Goal: Task Accomplishment & Management: Manage account settings

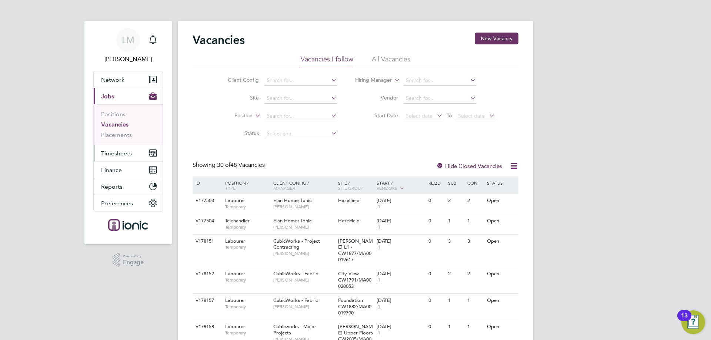
click at [140, 154] on button "Timesheets" at bounding box center [128, 153] width 69 height 16
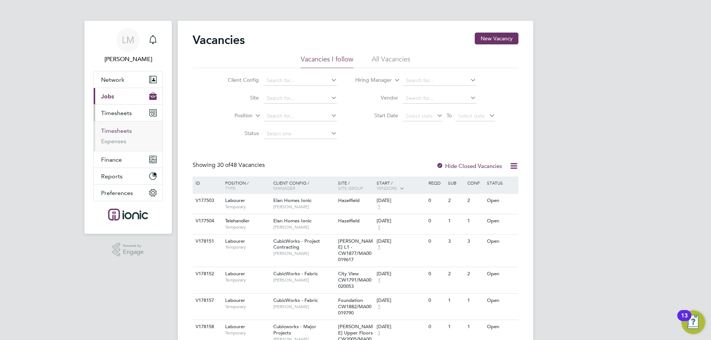
click at [121, 133] on link "Timesheets" at bounding box center [116, 130] width 31 height 7
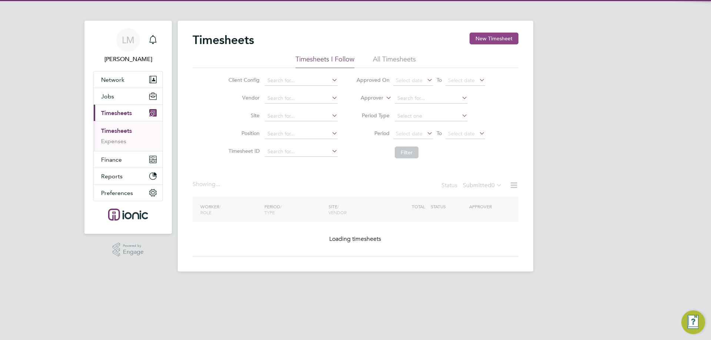
click at [490, 39] on button "New Timesheet" at bounding box center [494, 39] width 49 height 12
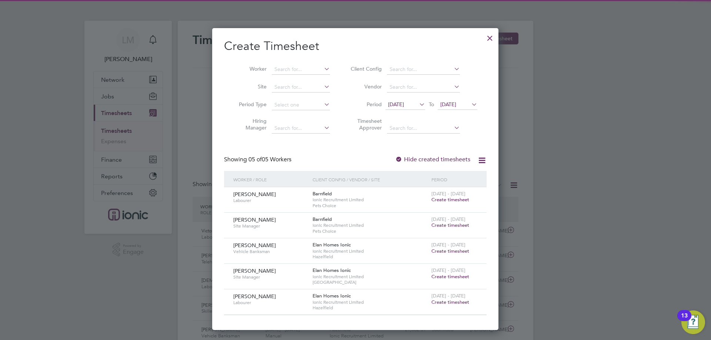
click at [403, 103] on span "[DATE]" at bounding box center [396, 104] width 16 height 7
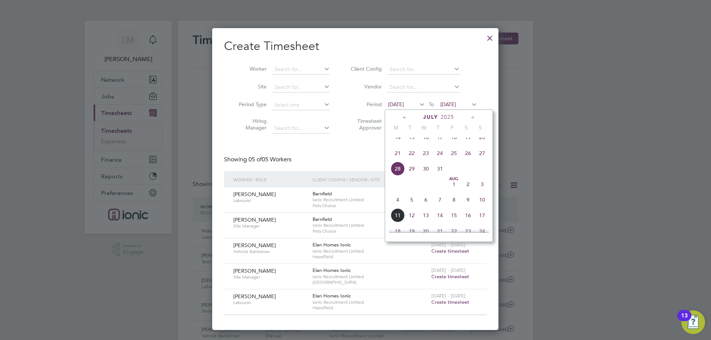
click at [397, 203] on span "4" at bounding box center [398, 200] width 14 height 14
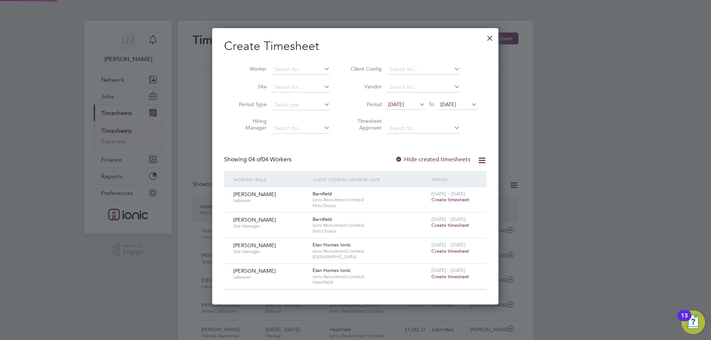
click at [456, 107] on span "[DATE]" at bounding box center [448, 104] width 16 height 7
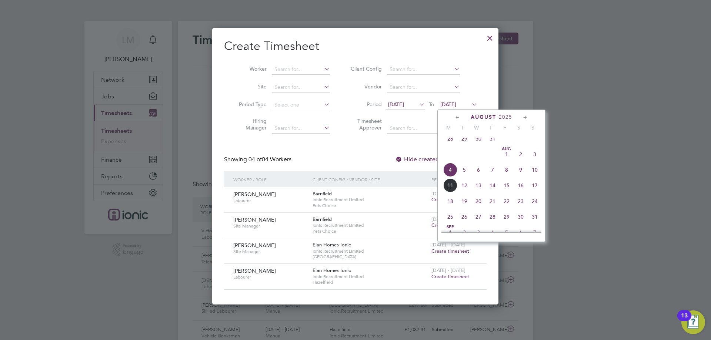
click at [537, 172] on span "10" at bounding box center [535, 170] width 14 height 14
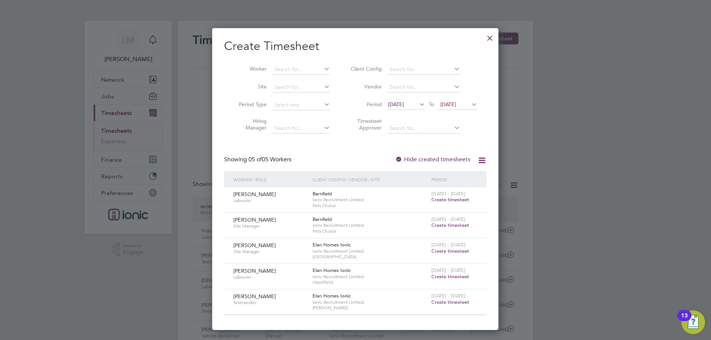
click at [486, 33] on div at bounding box center [489, 36] width 13 height 13
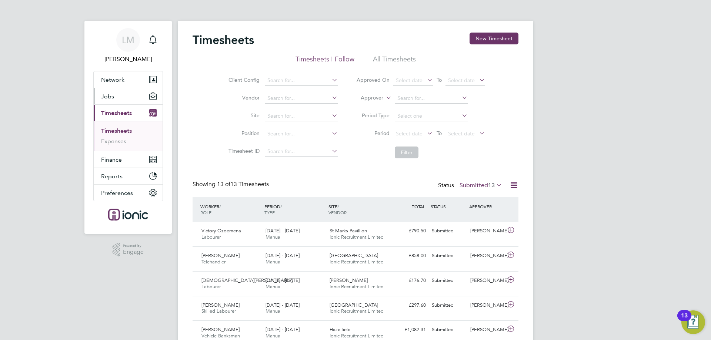
click at [115, 93] on button "Jobs" at bounding box center [128, 96] width 69 height 16
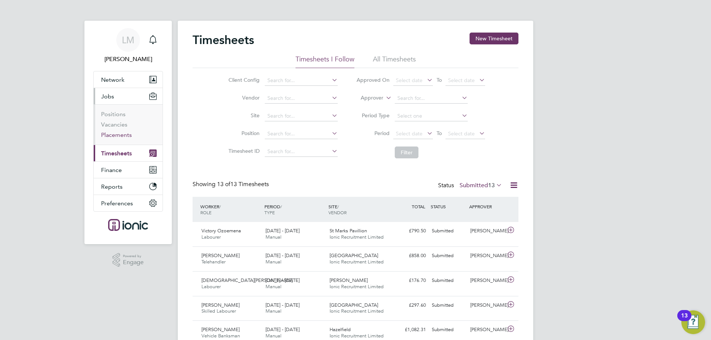
click at [117, 133] on link "Placements" at bounding box center [116, 134] width 31 height 7
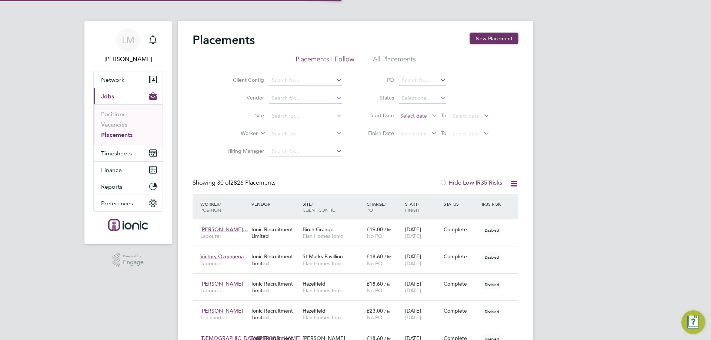
click at [414, 112] on span "Select date" at bounding box center [418, 116] width 40 height 10
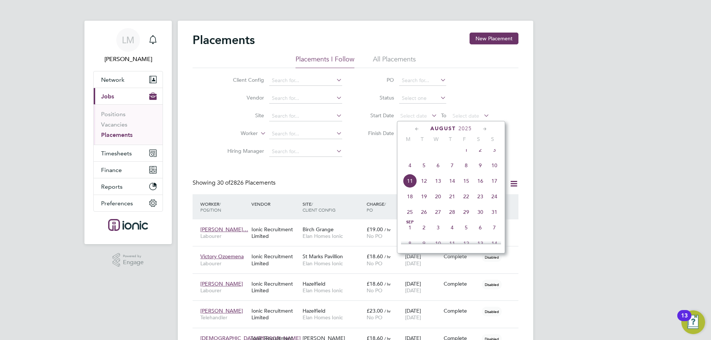
drag, startPoint x: 404, startPoint y: 178, endPoint x: 406, endPoint y: 168, distance: 10.2
click at [405, 173] on span "4" at bounding box center [410, 165] width 14 height 14
click at [408, 168] on span "4" at bounding box center [410, 165] width 14 height 14
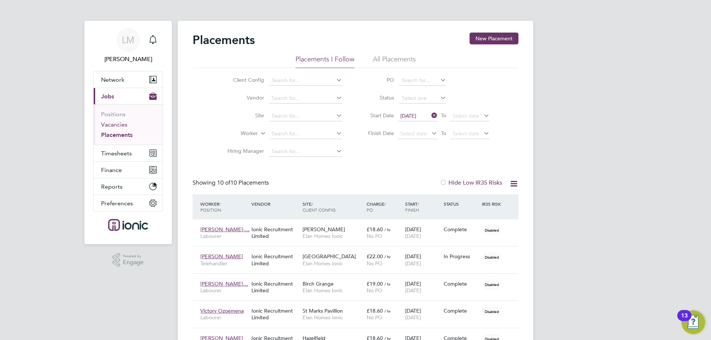
click at [109, 126] on link "Vacancies" at bounding box center [114, 124] width 26 height 7
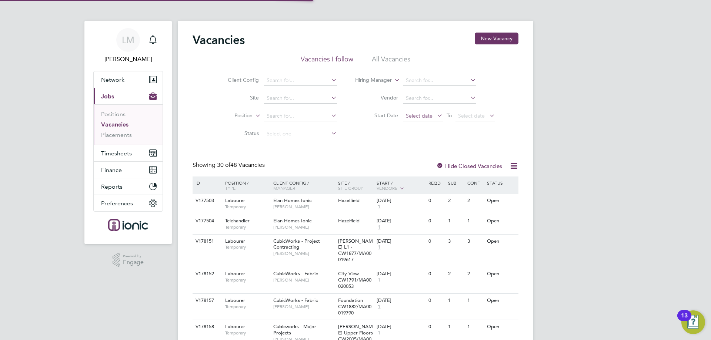
click at [430, 114] on span "Select date" at bounding box center [419, 116] width 27 height 7
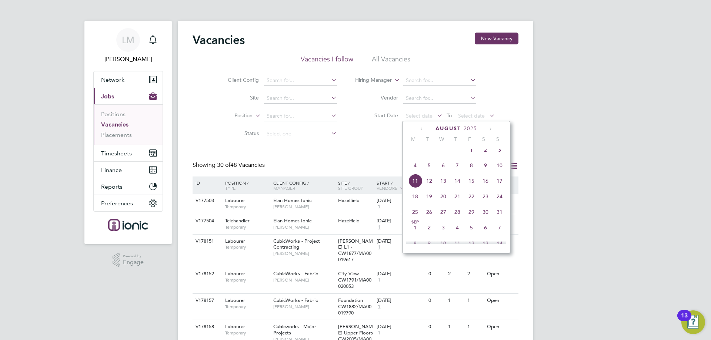
click at [414, 172] on span "4" at bounding box center [415, 165] width 14 height 14
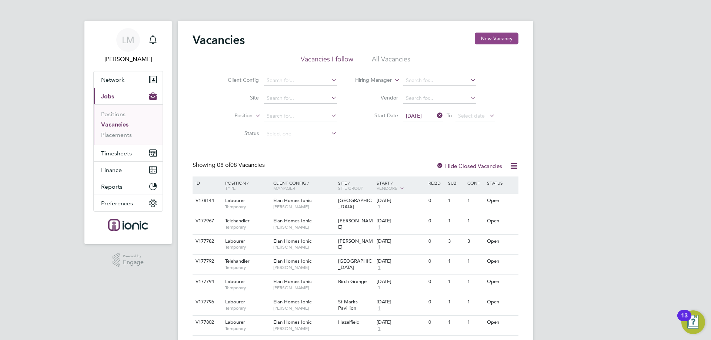
click at [496, 39] on button "New Vacancy" at bounding box center [497, 39] width 44 height 12
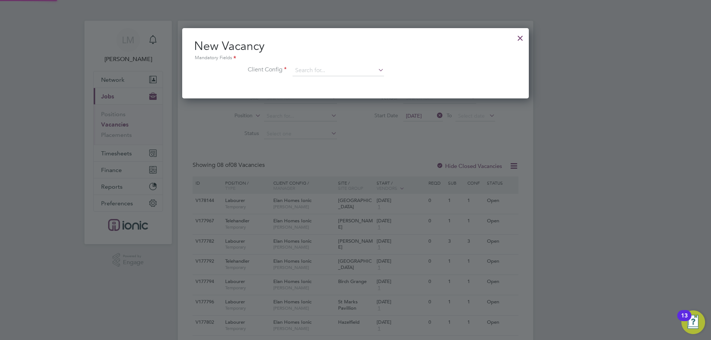
scroll to position [70, 347]
click at [352, 72] on input at bounding box center [338, 70] width 91 height 11
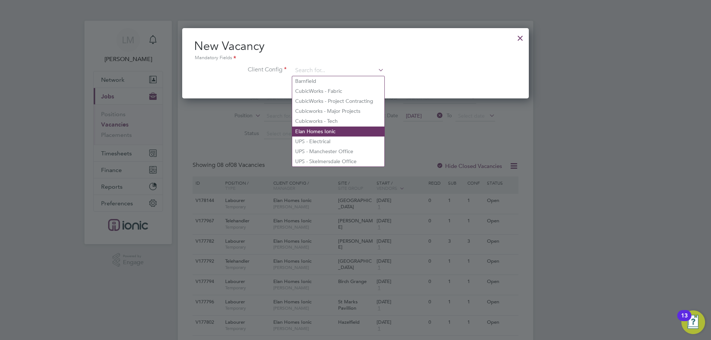
click at [338, 128] on li "Elan Homes Ionic" at bounding box center [338, 132] width 92 height 10
type input "Elan Homes Ionic"
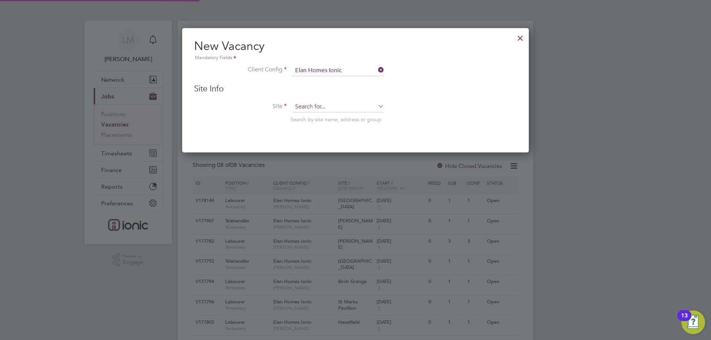
click at [322, 109] on input at bounding box center [338, 106] width 91 height 11
click at [323, 110] on input "tower" at bounding box center [338, 106] width 91 height 11
click at [323, 118] on li "Tower Gardens" at bounding box center [338, 118] width 92 height 10
type input "Tower Gardens"
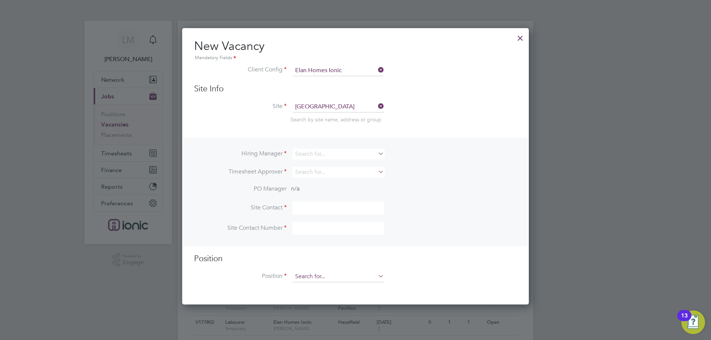
click at [330, 273] on input at bounding box center [338, 276] width 91 height 11
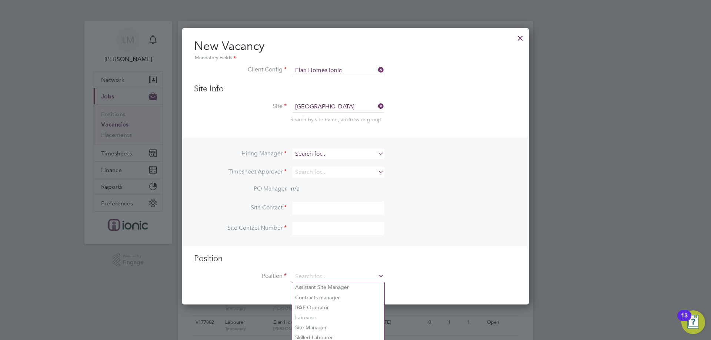
click at [337, 149] on input at bounding box center [338, 154] width 91 height 11
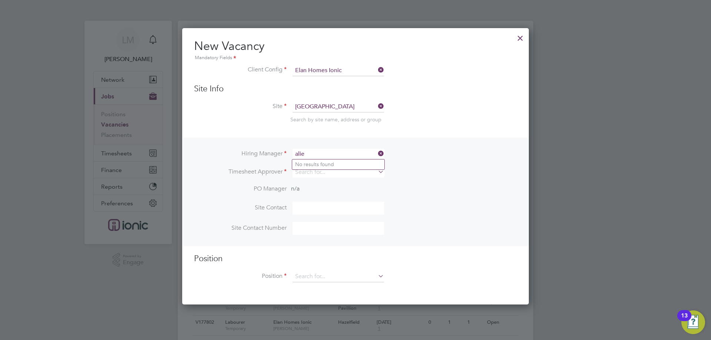
type input "alie"
click at [377, 154] on icon at bounding box center [377, 153] width 0 height 10
click at [335, 153] on input at bounding box center [338, 154] width 91 height 11
click at [316, 250] on li "[PERSON_NAME]" at bounding box center [338, 255] width 92 height 10
type input "[PERSON_NAME]"
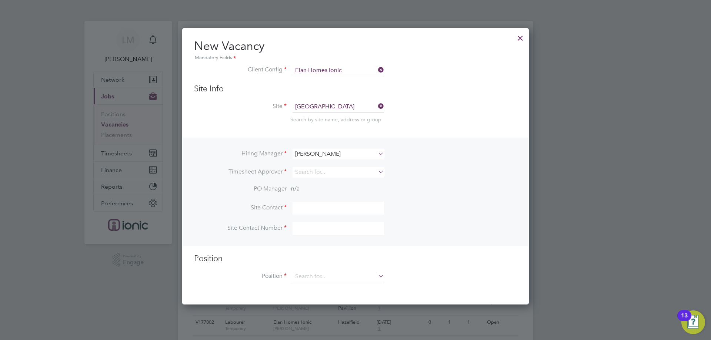
scroll to position [310, 347]
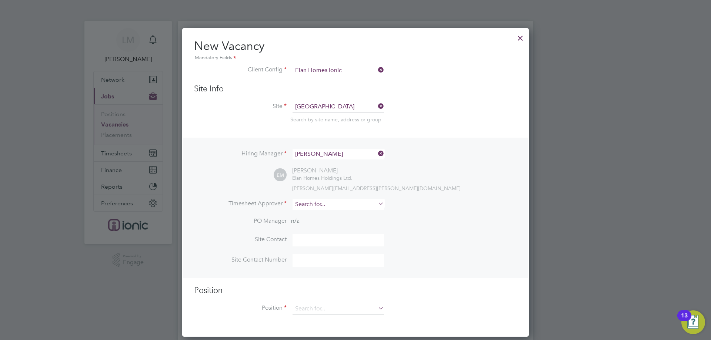
click at [310, 208] on input at bounding box center [338, 204] width 91 height 11
click at [314, 214] on li "Ell iot Murphy" at bounding box center [338, 215] width 92 height 10
type input "[PERSON_NAME]"
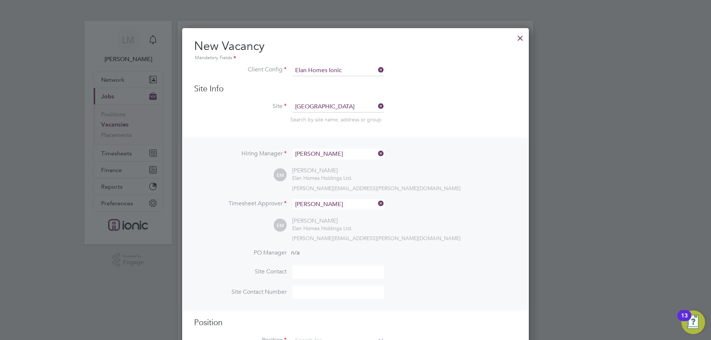
scroll to position [43, 0]
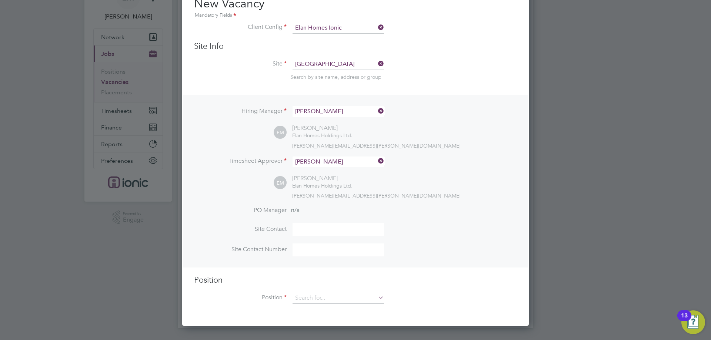
click at [322, 293] on div "Position Position" at bounding box center [355, 293] width 323 height 37
click at [324, 300] on input at bounding box center [338, 298] width 91 height 11
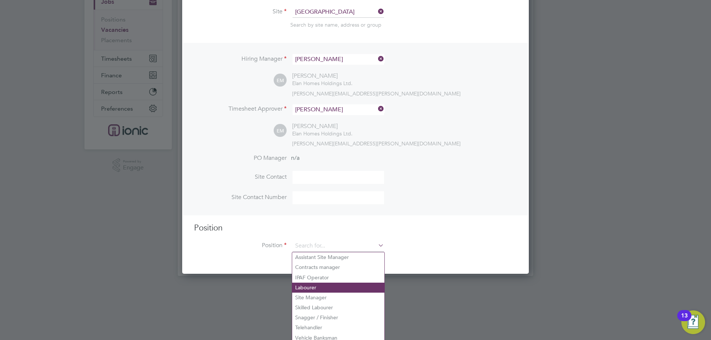
click at [313, 284] on li "Labourer" at bounding box center [338, 288] width 92 height 10
type input "Labourer"
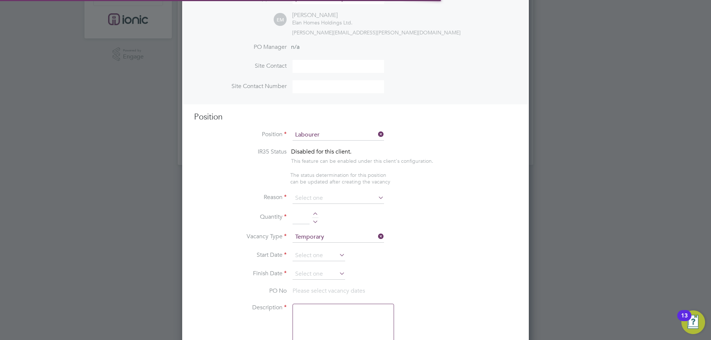
scroll to position [22, 51]
drag, startPoint x: 324, startPoint y: 205, endPoint x: 325, endPoint y: 200, distance: 4.8
click at [324, 204] on li "Reason" at bounding box center [355, 202] width 323 height 19
click at [325, 197] on input at bounding box center [338, 198] width 91 height 11
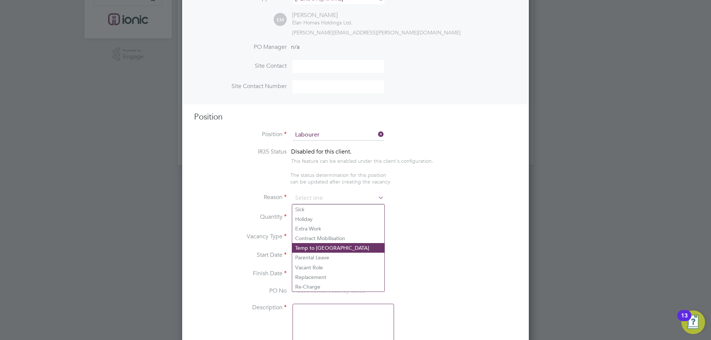
drag, startPoint x: 317, startPoint y: 266, endPoint x: 310, endPoint y: 246, distance: 21.0
click at [317, 266] on li "Vacant Role" at bounding box center [338, 268] width 92 height 10
type input "Vacant Role"
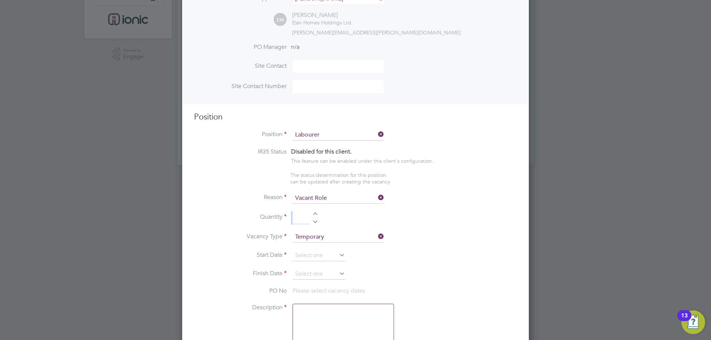
drag, startPoint x: 316, startPoint y: 211, endPoint x: 316, endPoint y: 216, distance: 4.1
click at [316, 216] on div at bounding box center [315, 215] width 6 height 5
type input "1"
click at [325, 252] on input at bounding box center [319, 255] width 53 height 11
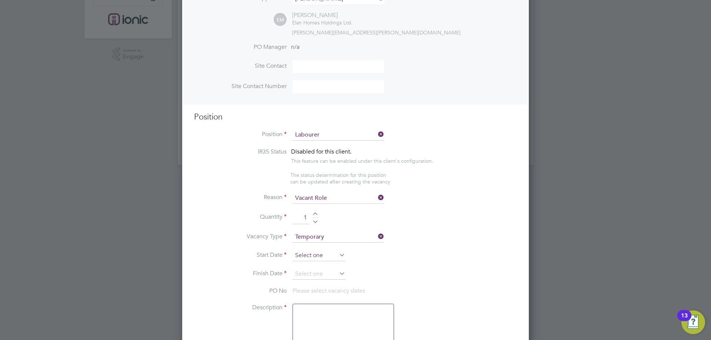
scroll to position [256, 0]
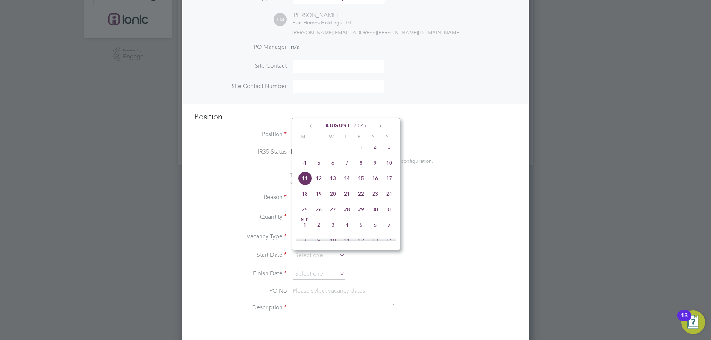
drag, startPoint x: 309, startPoint y: 169, endPoint x: 313, endPoint y: 180, distance: 11.3
click at [308, 169] on span "4" at bounding box center [305, 163] width 14 height 14
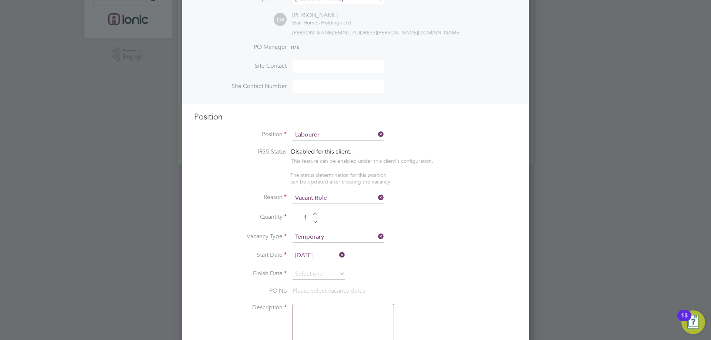
click at [311, 257] on input "[DATE]" at bounding box center [319, 255] width 53 height 11
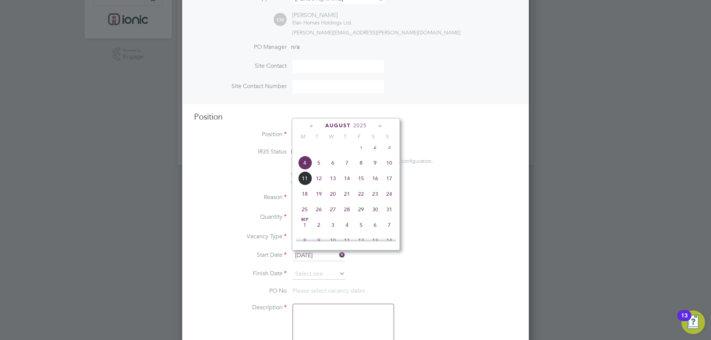
scroll to position [240, 0]
click at [318, 186] on span "5" at bounding box center [319, 179] width 14 height 14
type input "[DATE]"
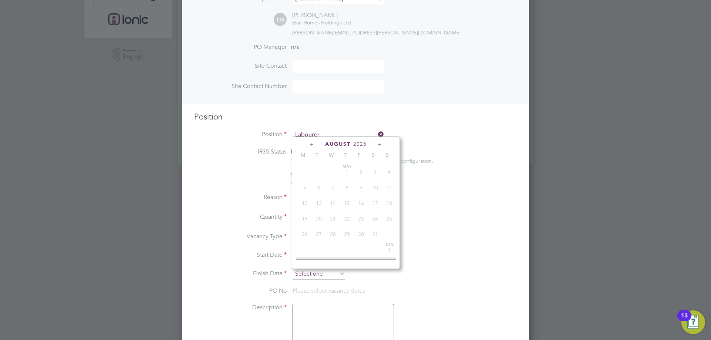
click at [320, 273] on input at bounding box center [319, 274] width 53 height 11
click at [306, 218] on span "18" at bounding box center [305, 213] width 14 height 14
type input "18 Aug 2025"
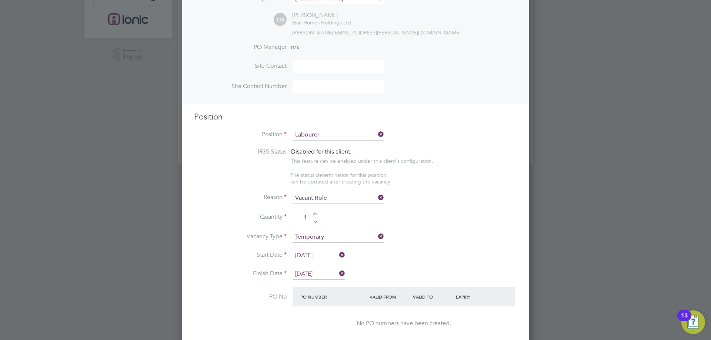
scroll to position [465, 0]
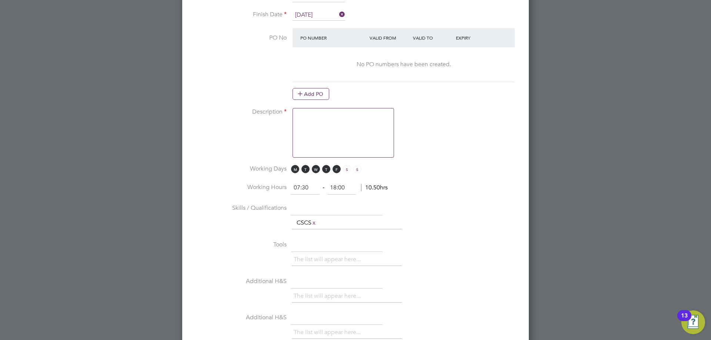
click at [325, 141] on textarea at bounding box center [343, 133] width 101 height 50
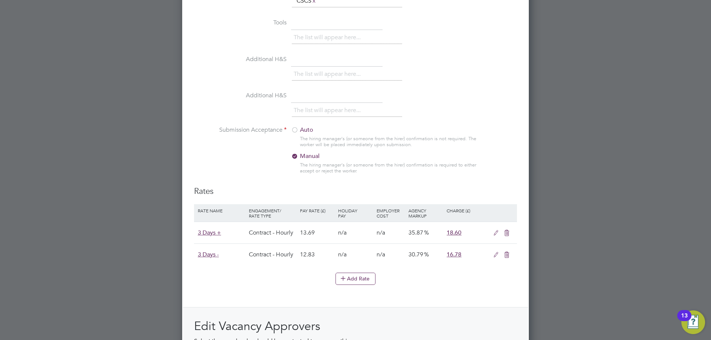
click at [289, 131] on li "Submission Acceptance Auto The hiring manager's (or someone from the hirer) con…" at bounding box center [355, 156] width 323 height 60
click at [297, 134] on div at bounding box center [294, 130] width 7 height 7
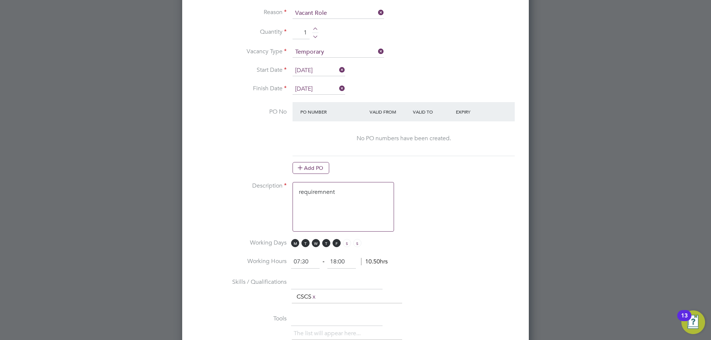
scroll to position [354, 0]
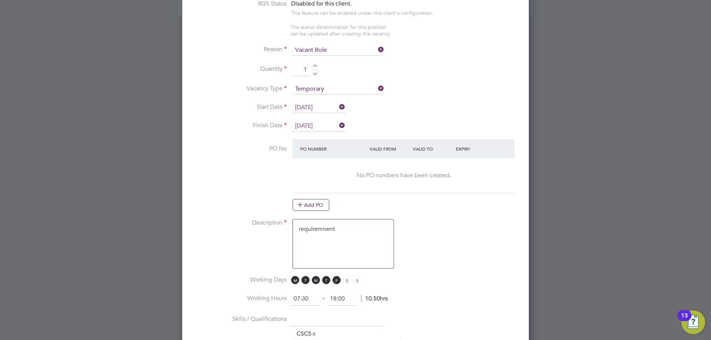
click at [316, 233] on textarea "requiremnent" at bounding box center [343, 244] width 101 height 50
type textarea "requirement"
click at [240, 166] on li "PO No PO Number Valid From Valid To Expiry No PO numbers have been created. Add…" at bounding box center [355, 179] width 323 height 80
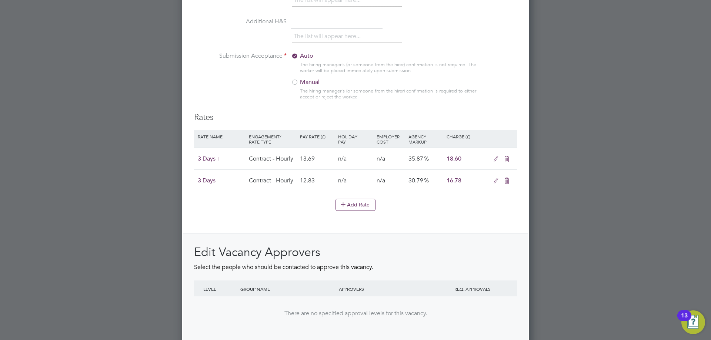
scroll to position [798, 0]
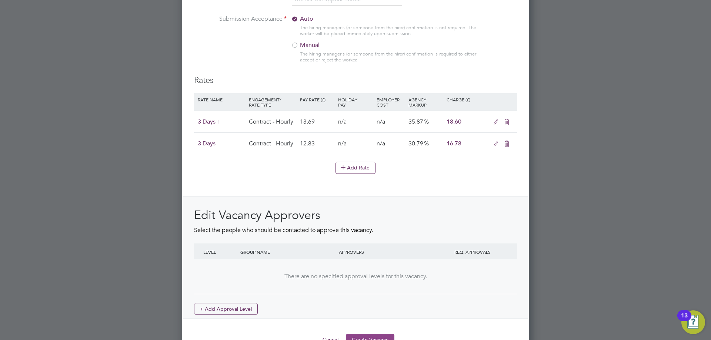
click at [378, 338] on button "Create Vacancy" at bounding box center [370, 340] width 49 height 12
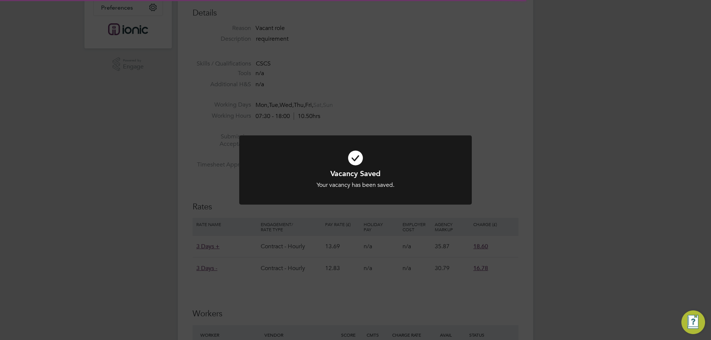
scroll to position [12, 160]
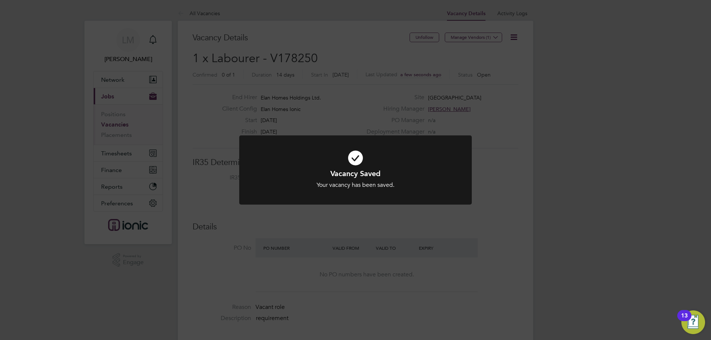
click at [321, 269] on div "Vacancy Saved Your vacancy has been saved. Cancel Okay" at bounding box center [355, 170] width 711 height 340
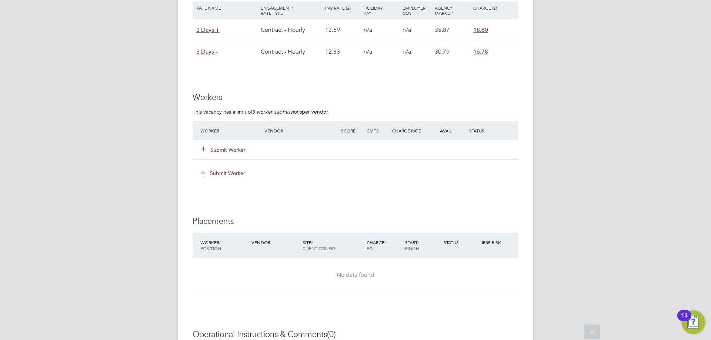
click at [230, 151] on button "Submit Worker" at bounding box center [223, 149] width 44 height 7
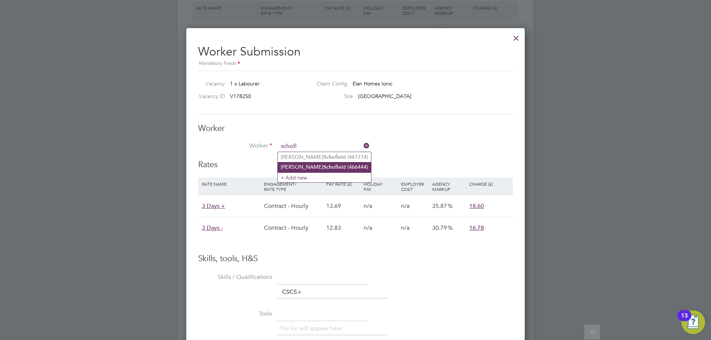
click at [323, 168] on b "Schofi" at bounding box center [330, 167] width 15 height 6
type input "Joshua Schofield (466444)"
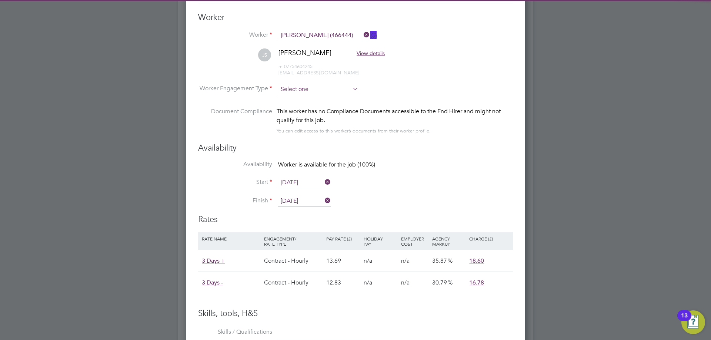
click at [301, 94] on li "Worker Engagement Type" at bounding box center [355, 95] width 315 height 23
click at [305, 87] on input at bounding box center [318, 89] width 80 height 11
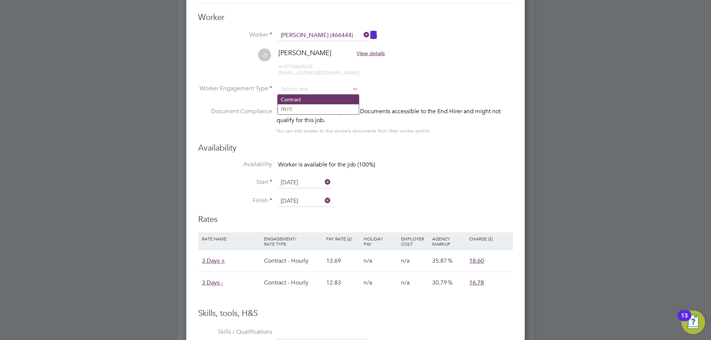
click at [303, 98] on li "Contract" at bounding box center [318, 100] width 81 height 10
type input "Contract"
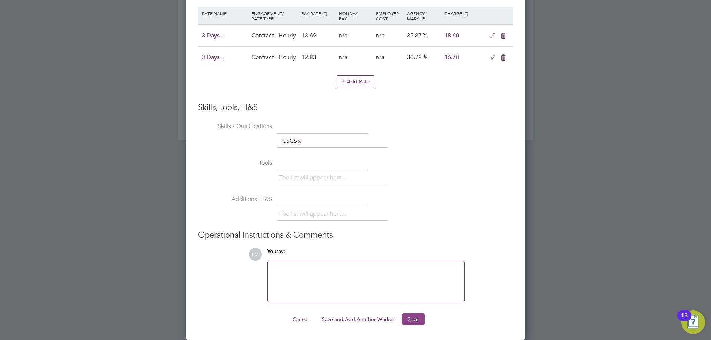
click at [414, 319] on button "Save" at bounding box center [413, 320] width 23 height 12
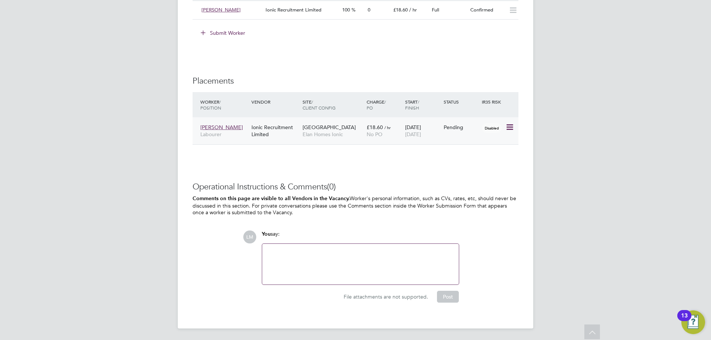
drag, startPoint x: 510, startPoint y: 127, endPoint x: 487, endPoint y: 170, distance: 48.4
click at [518, 127] on icon at bounding box center [521, 127] width 7 height 9
click at [470, 173] on li "Start" at bounding box center [487, 173] width 53 height 10
type input "[PERSON_NAME]"
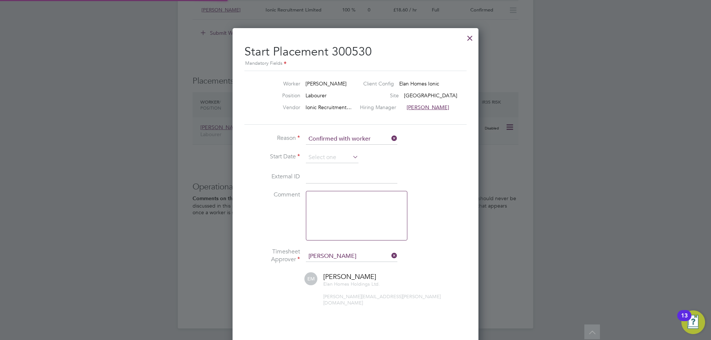
scroll to position [7, 92]
click at [324, 157] on input at bounding box center [332, 157] width 53 height 11
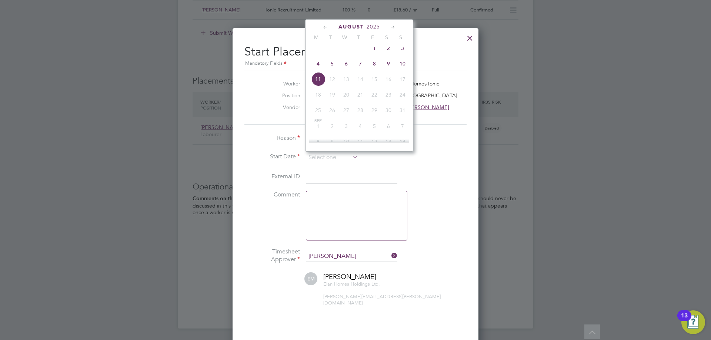
click at [330, 67] on span "5" at bounding box center [332, 64] width 14 height 14
type input "[DATE]"
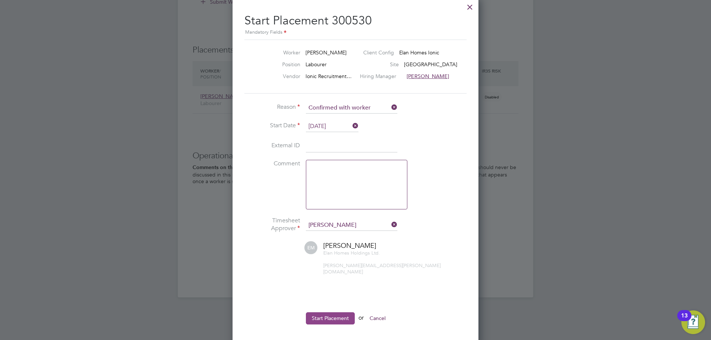
click at [332, 313] on button "Start Placement" at bounding box center [330, 319] width 49 height 12
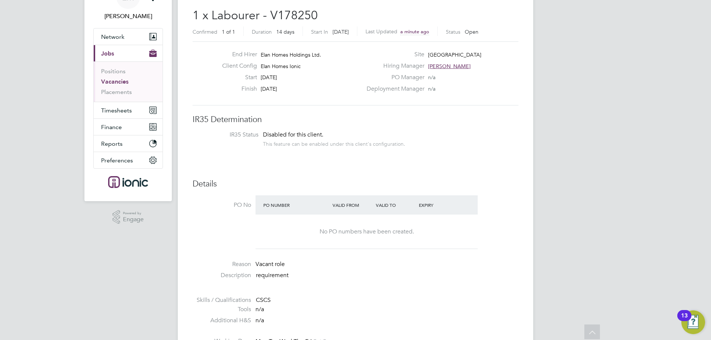
click at [123, 87] on li "Vacancies" at bounding box center [129, 83] width 56 height 10
click at [125, 97] on ul "Positions Vacancies Placements" at bounding box center [128, 81] width 69 height 40
click at [126, 92] on link "Placements" at bounding box center [116, 92] width 31 height 7
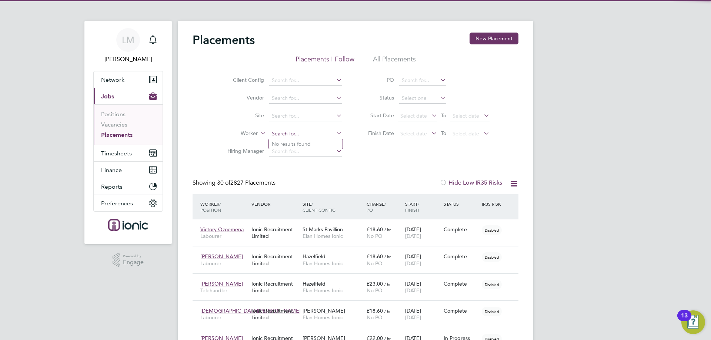
click at [293, 135] on input at bounding box center [305, 134] width 73 height 10
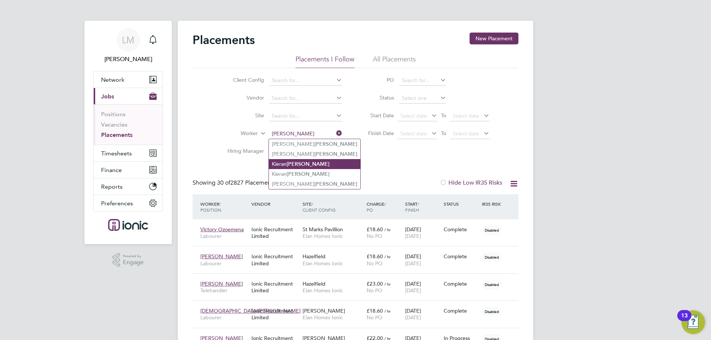
click at [293, 164] on b "Wright" at bounding box center [308, 164] width 43 height 6
type input "[PERSON_NAME]"
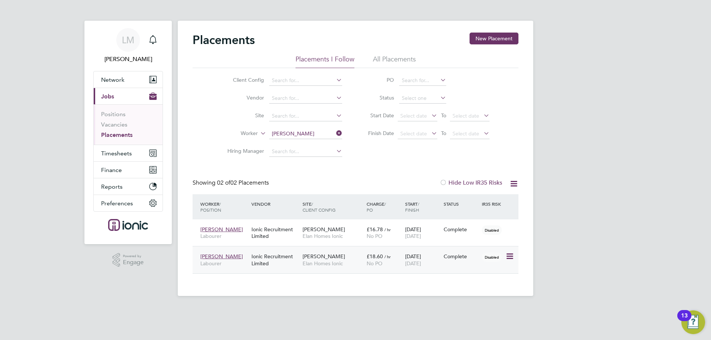
click at [510, 257] on icon at bounding box center [508, 256] width 7 height 9
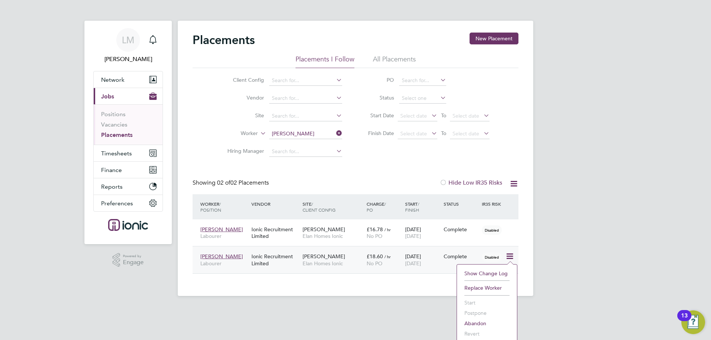
click at [395, 255] on div "£18.60 / hr No PO" at bounding box center [384, 260] width 39 height 21
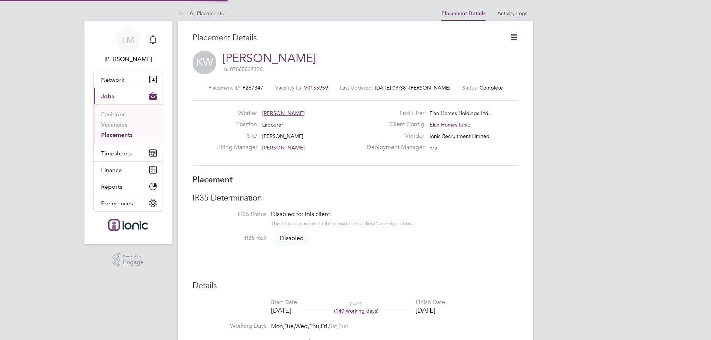
click at [514, 40] on icon at bounding box center [513, 37] width 9 height 9
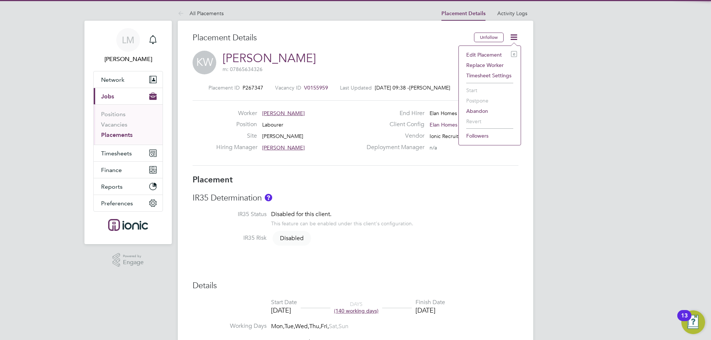
click at [493, 56] on li "Edit Placement e" at bounding box center [490, 55] width 54 height 10
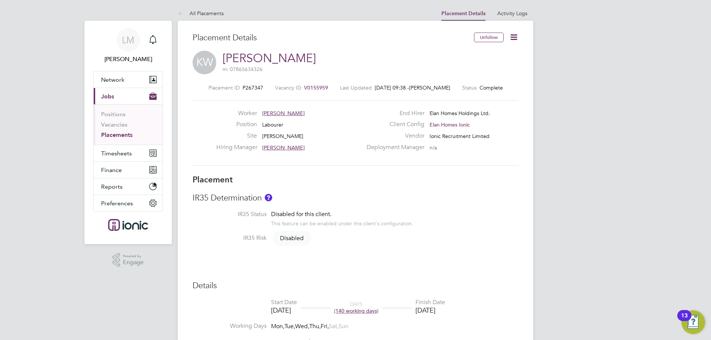
type input "[PERSON_NAME]"
type input "20 Jan 2025"
type input "03 Aug 2025"
type input "07:00"
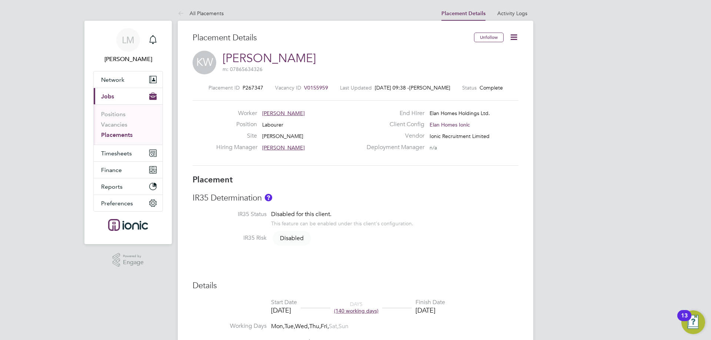
type input "18:00"
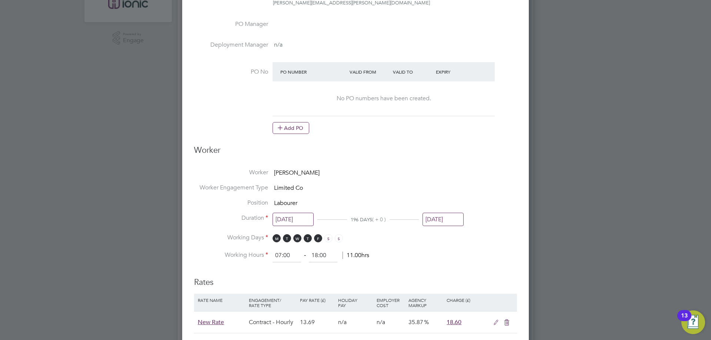
click at [451, 217] on input "03 Aug 2025" at bounding box center [443, 220] width 41 height 14
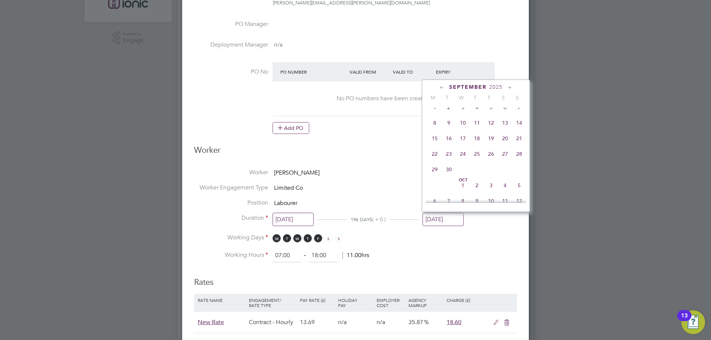
click at [491, 161] on span "26" at bounding box center [491, 154] width 14 height 14
type input "26 Sep 2025"
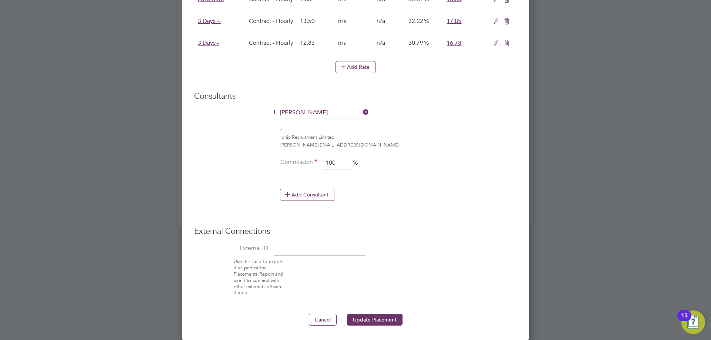
click at [378, 316] on button "Update Placement" at bounding box center [375, 320] width 56 height 12
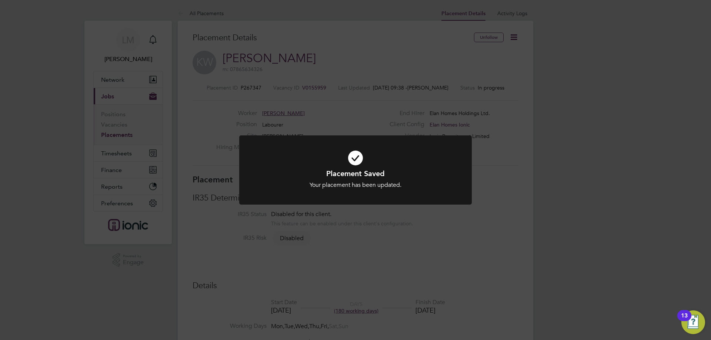
click at [336, 270] on div "Placement Saved Your placement has been updated. Cancel Okay" at bounding box center [355, 170] width 711 height 340
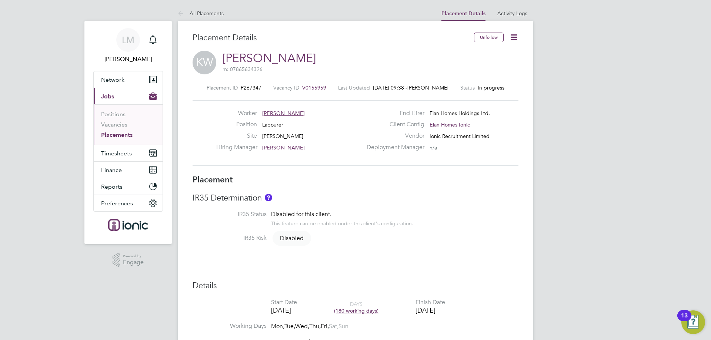
click at [115, 137] on link "Placements" at bounding box center [116, 134] width 31 height 7
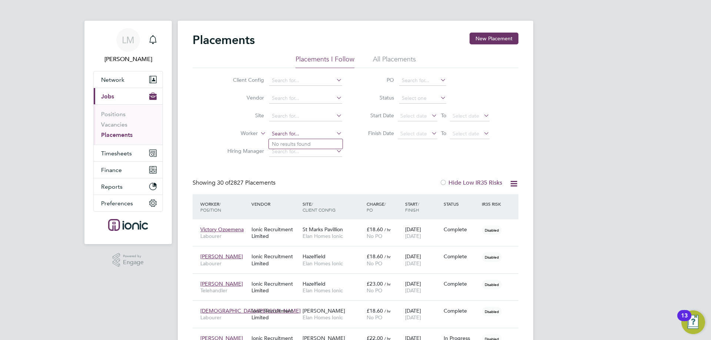
click at [294, 134] on input at bounding box center [305, 134] width 73 height 10
click at [300, 143] on li "Kamil Raj ewski" at bounding box center [321, 144] width 104 height 10
type input "[PERSON_NAME]"
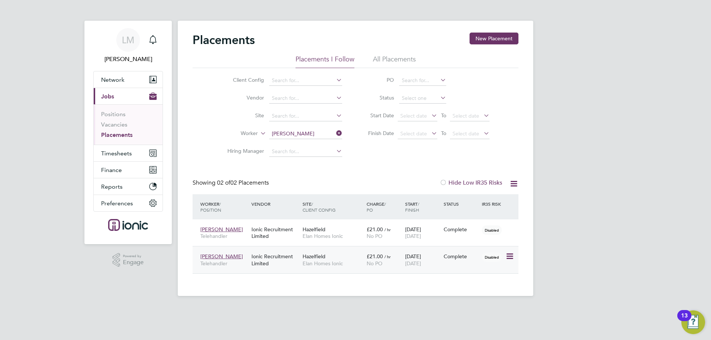
click at [510, 256] on icon at bounding box center [508, 256] width 7 height 9
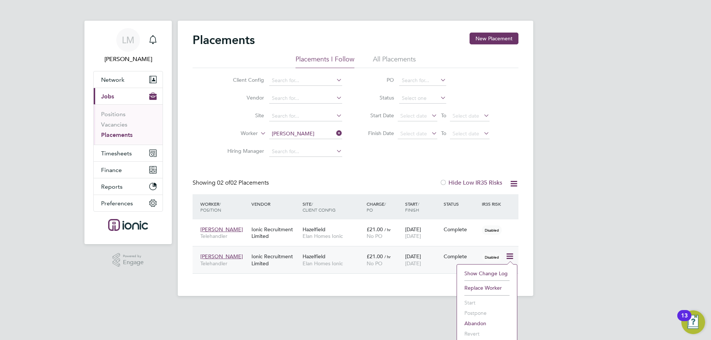
click at [386, 256] on span "/ hr" at bounding box center [387, 257] width 6 height 6
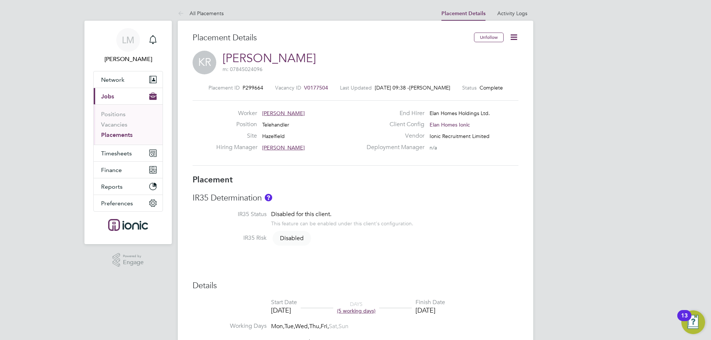
drag, startPoint x: 514, startPoint y: 36, endPoint x: 513, endPoint y: 52, distance: 15.6
click at [514, 35] on icon at bounding box center [513, 37] width 9 height 9
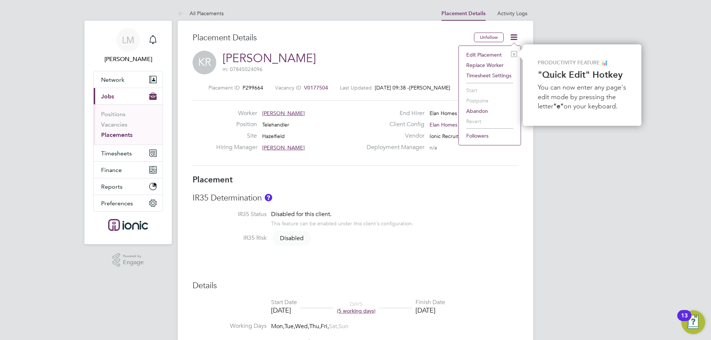
click at [491, 55] on li "Edit Placement e" at bounding box center [490, 55] width 54 height 10
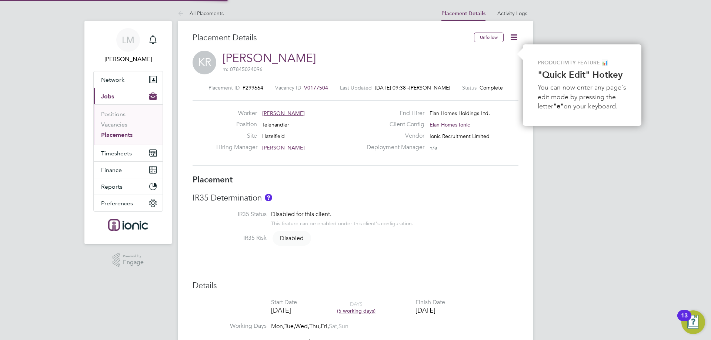
type input "[PERSON_NAME]"
type input "[DATE]"
type input "07:30"
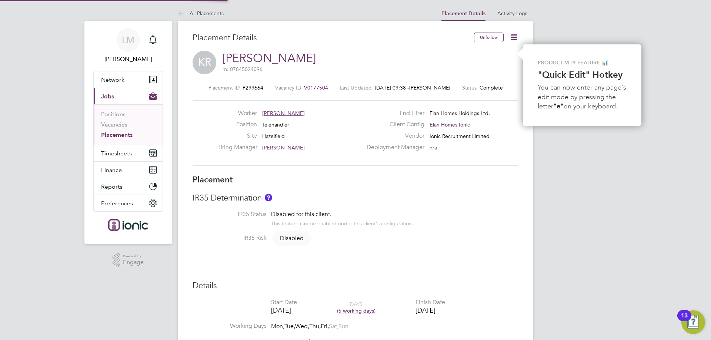
type input "17:00"
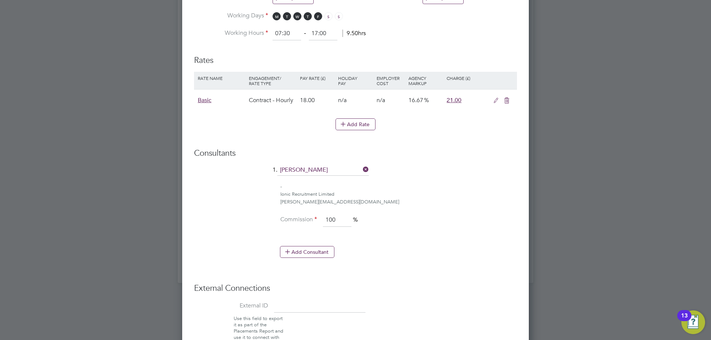
scroll to position [259, 0]
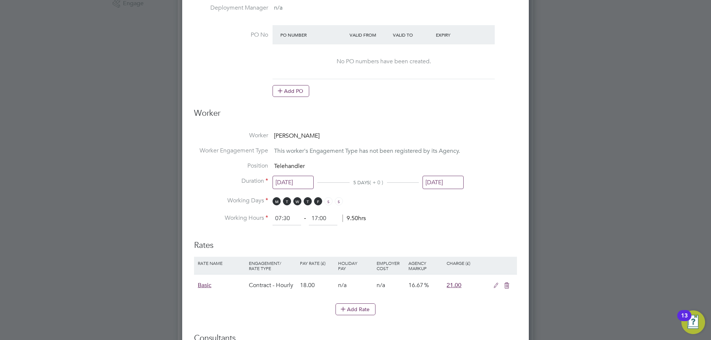
click at [440, 184] on input "[DATE]" at bounding box center [443, 183] width 41 height 14
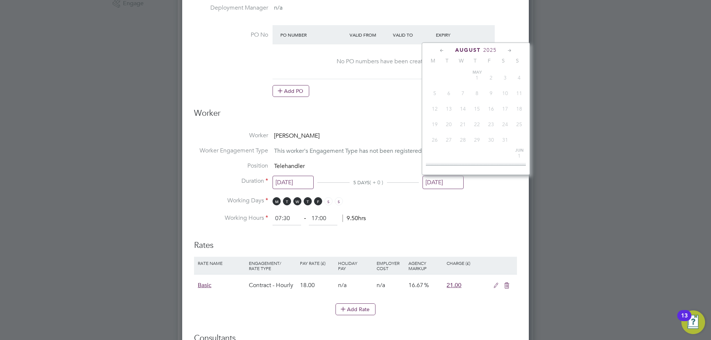
scroll to position [224, 0]
click at [488, 126] on span "8" at bounding box center [491, 119] width 14 height 14
type input "[DATE]"
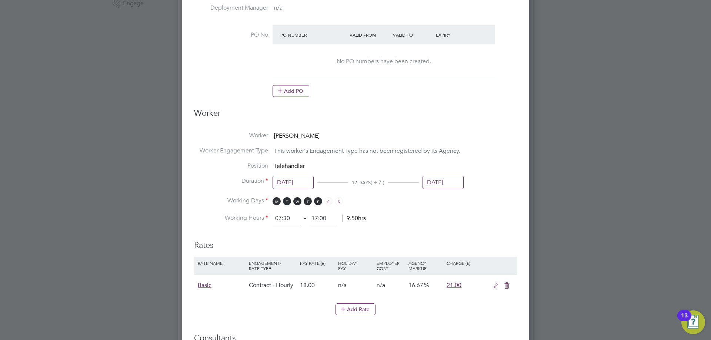
scroll to position [502, 0]
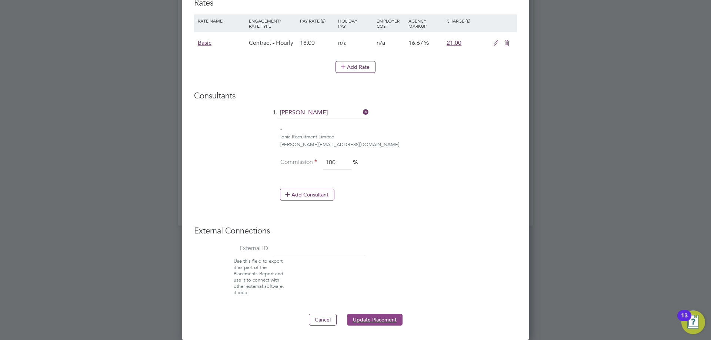
click at [374, 318] on button "Update Placement" at bounding box center [375, 320] width 56 height 12
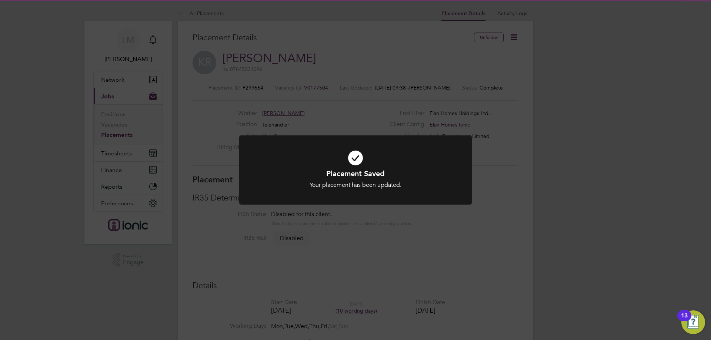
scroll to position [22, 65]
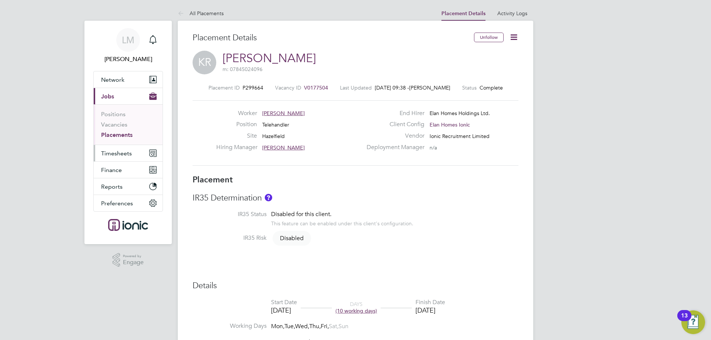
click at [130, 150] on span "Timesheets" at bounding box center [116, 153] width 31 height 7
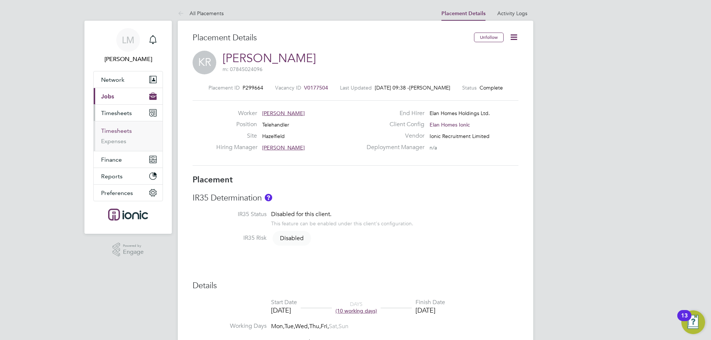
click at [123, 129] on link "Timesheets" at bounding box center [116, 130] width 31 height 7
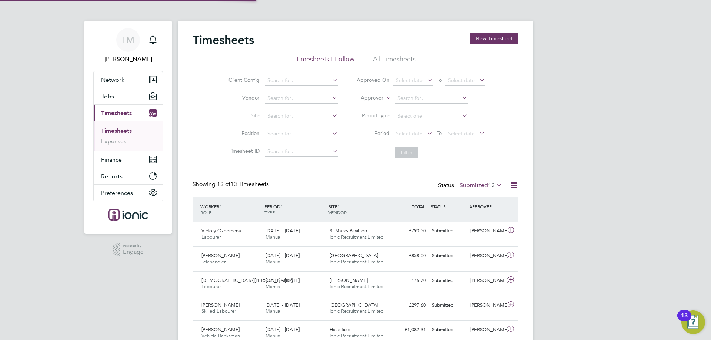
scroll to position [19, 64]
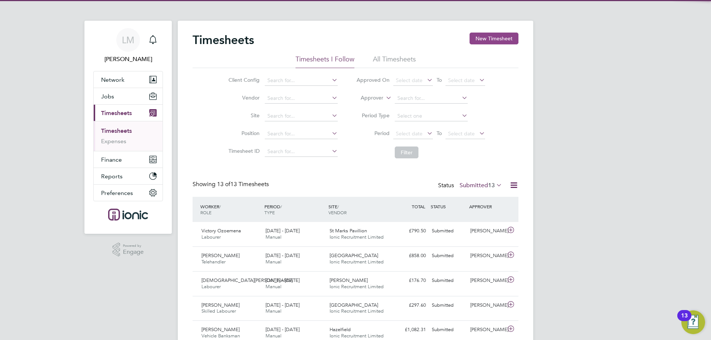
click at [483, 40] on button "New Timesheet" at bounding box center [494, 39] width 49 height 12
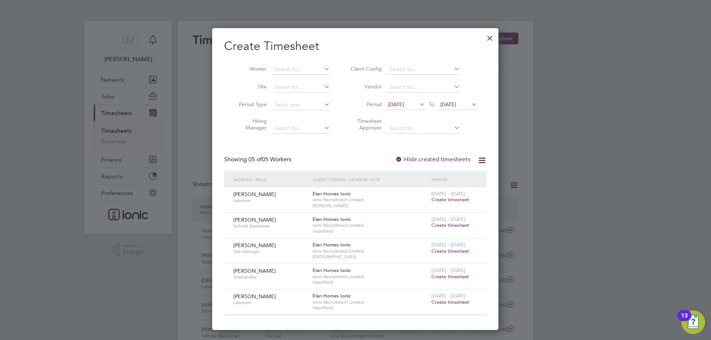
click at [450, 101] on span "04 Aug 2025" at bounding box center [458, 105] width 40 height 10
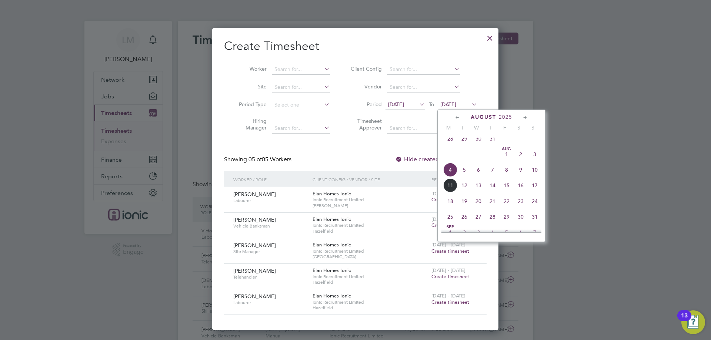
click at [520, 176] on span "9" at bounding box center [521, 170] width 14 height 14
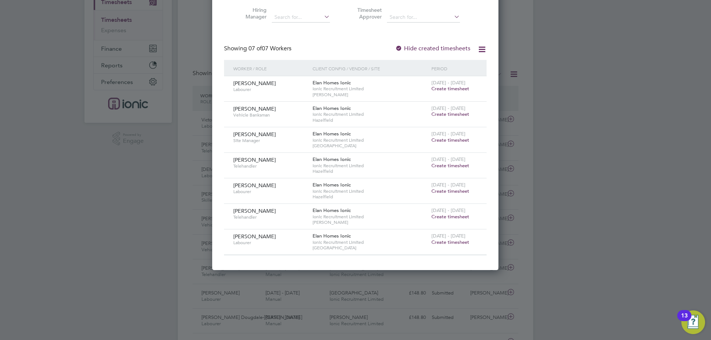
click at [447, 216] on span "Create timesheet" at bounding box center [450, 217] width 38 height 6
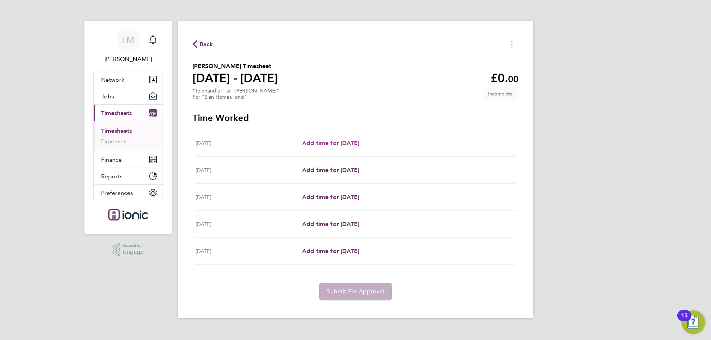
click at [349, 141] on span "Add time for Wed 06 Aug" at bounding box center [330, 143] width 57 height 7
select select "30"
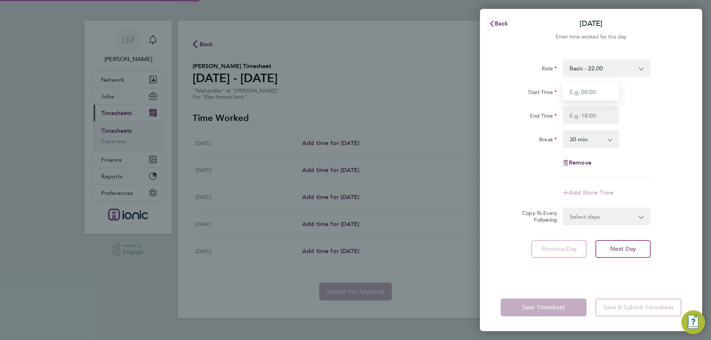
click at [597, 90] on input "Start Time" at bounding box center [591, 92] width 56 height 18
type input "07:30"
click at [595, 114] on input "End Time" at bounding box center [591, 116] width 56 height 18
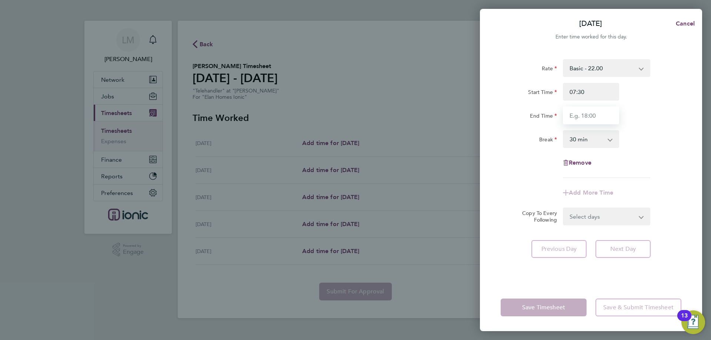
type input "16:30"
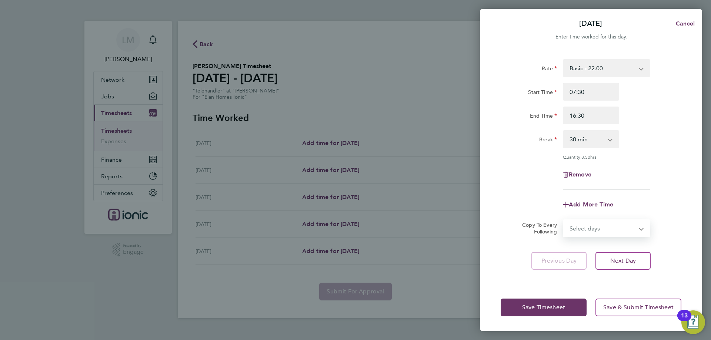
click at [605, 211] on form "Rate Basic - 22.00 Start Time 07:30 End Time 16:30 Break 0 min 15 min 30 min 45…" at bounding box center [591, 148] width 181 height 178
click at [605, 216] on form "Rate Basic - 22.00 Start Time 07:30 End Time 16:30 Break 0 min 15 min 30 min 45…" at bounding box center [591, 148] width 181 height 178
click at [605, 217] on form "Rate Basic - 22.00 Start Time 07:30 End Time 16:30 Break 0 min 15 min 30 min 45…" at bounding box center [591, 148] width 181 height 178
click at [606, 226] on select "Select days Day Weekday (Mon-Fri) Weekend (Sat-Sun) [DATE] [DATE] [DATE] [DATE]" at bounding box center [603, 228] width 78 height 16
select select "THU"
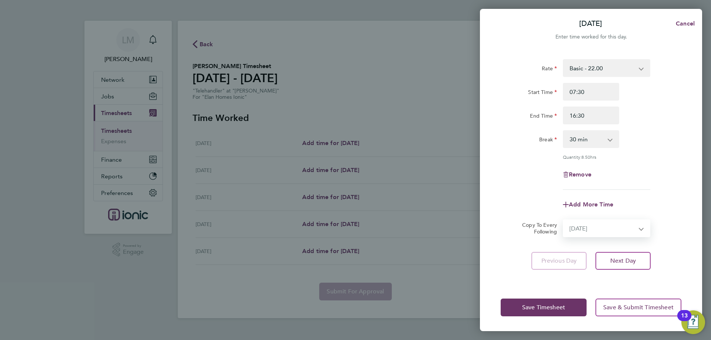
click at [564, 220] on select "Select days Day Weekday (Mon-Fri) Weekend (Sat-Sun) [DATE] [DATE] [DATE] [DATE]" at bounding box center [603, 228] width 78 height 16
select select "[DATE]"
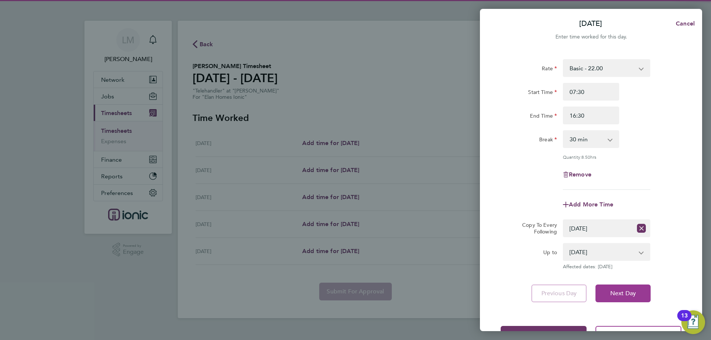
click at [627, 291] on span "Next Day" at bounding box center [623, 293] width 26 height 7
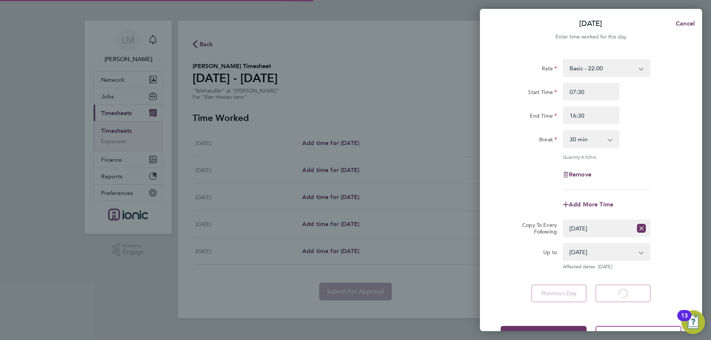
select select "30"
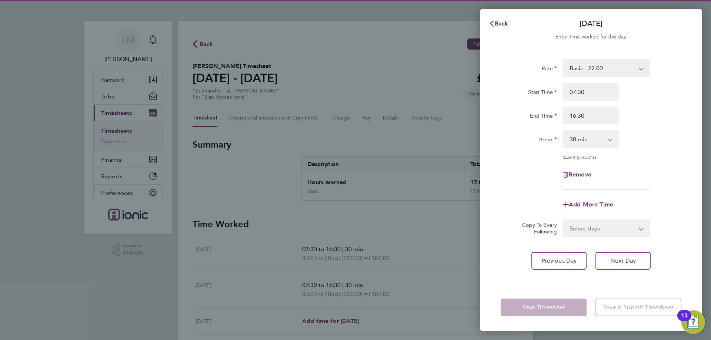
click at [596, 230] on select "Select days Day Weekend (Sat-Sun) Friday Saturday Sunday" at bounding box center [603, 228] width 78 height 16
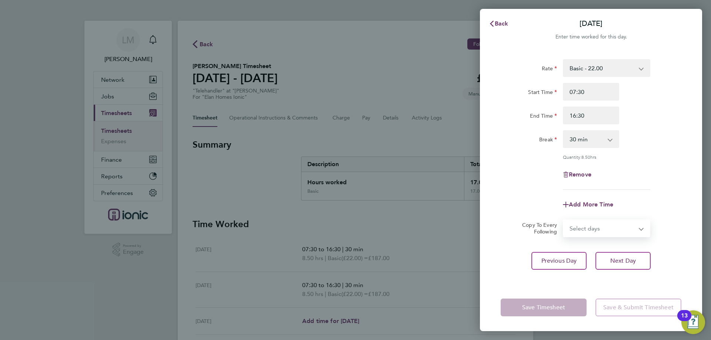
select select "FRI"
click at [564, 220] on select "Select days Day Weekend (Sat-Sun) Friday Saturday Sunday" at bounding box center [603, 228] width 78 height 16
select select "2025-08-10"
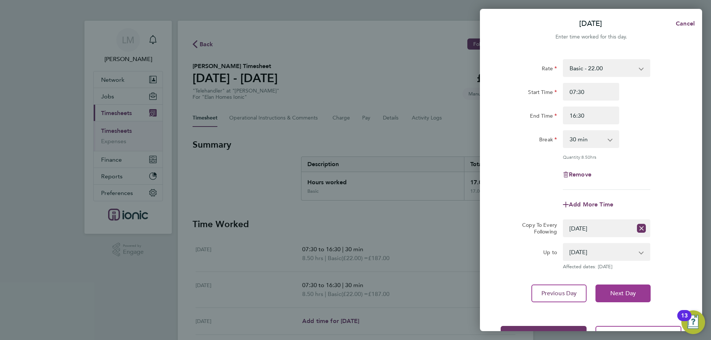
click at [614, 288] on button "Next Day" at bounding box center [622, 294] width 55 height 18
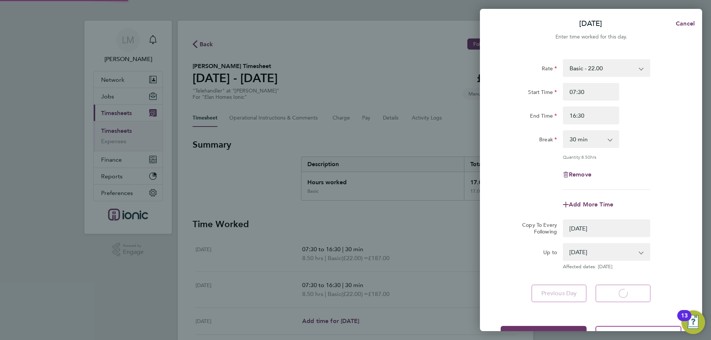
select select "0: null"
select select "30"
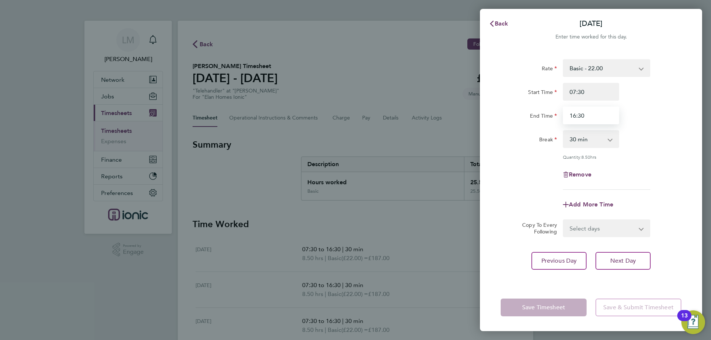
click at [576, 117] on input "16:30" at bounding box center [591, 116] width 56 height 18
type input "15:30"
click at [648, 143] on div "Break 0 min 15 min 30 min 45 min 60 min 75 min 90 min" at bounding box center [591, 139] width 187 height 18
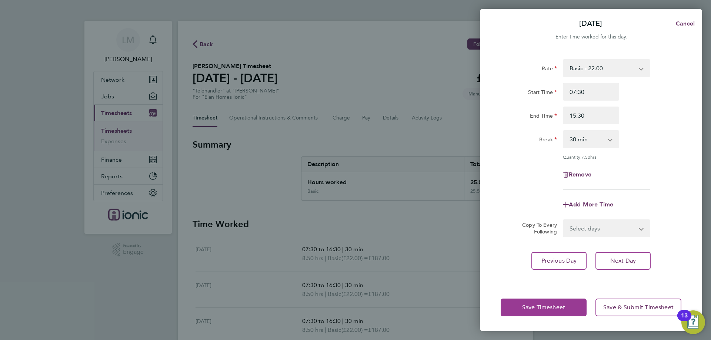
click at [555, 307] on span "Save Timesheet" at bounding box center [543, 307] width 43 height 7
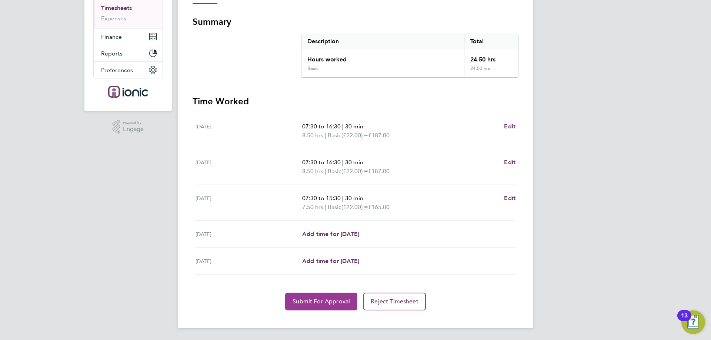
click at [327, 307] on button "Submit For Approval" at bounding box center [321, 302] width 72 height 18
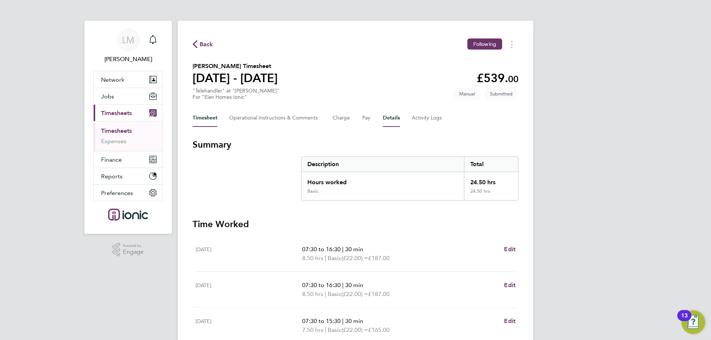
click at [387, 115] on button "Details" at bounding box center [391, 118] width 17 height 18
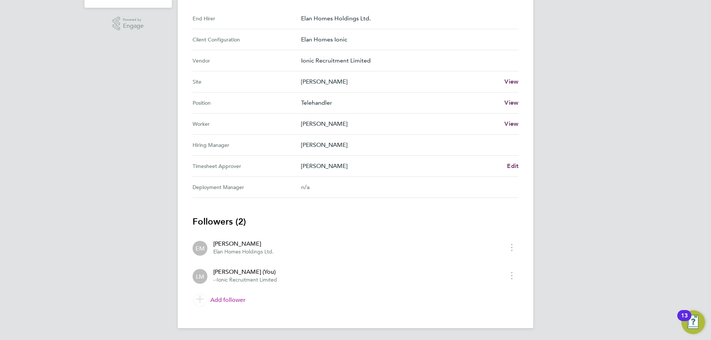
click at [238, 298] on link "Add follower" at bounding box center [356, 300] width 326 height 21
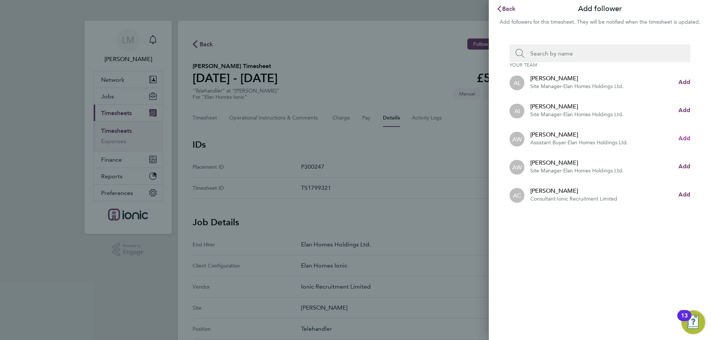
click at [685, 139] on span "Add" at bounding box center [684, 138] width 12 height 7
click at [585, 54] on input "Search team member by name:" at bounding box center [602, 53] width 157 height 18
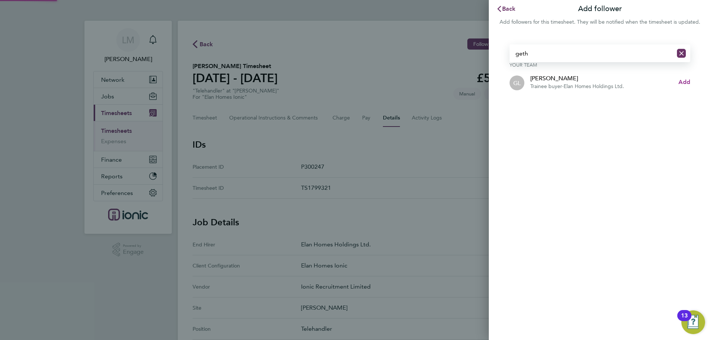
type input "geth"
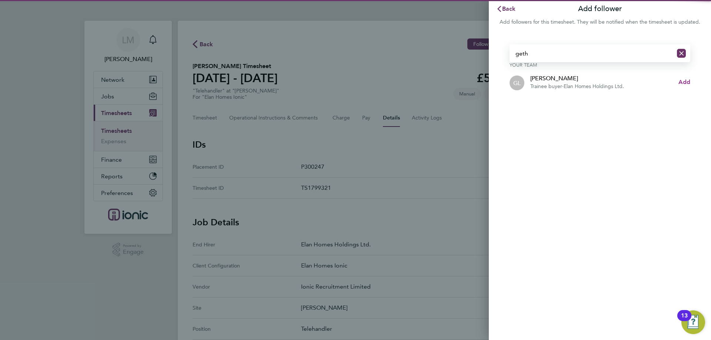
click at [685, 84] on span "Add" at bounding box center [684, 82] width 12 height 7
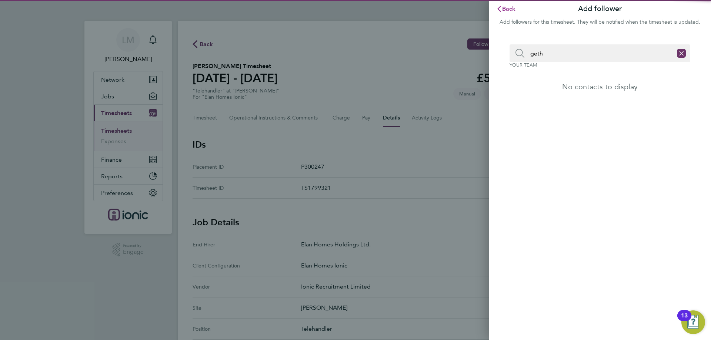
click at [503, 10] on span "Back" at bounding box center [509, 8] width 14 height 7
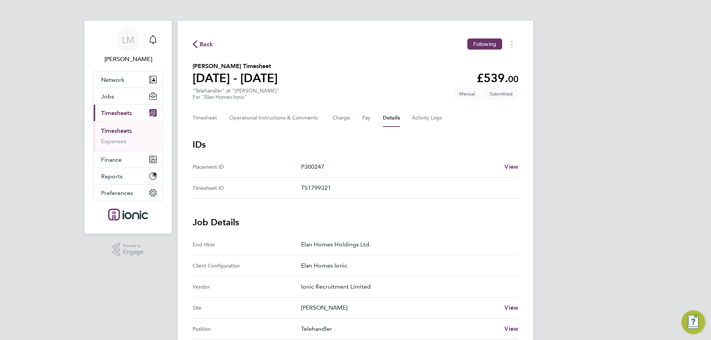
click at [355, 82] on section "Jason Ordano's Timesheet 04 - 10 Aug 2025 £539. 00 "Telehandler" at "Garrett Ha…" at bounding box center [356, 81] width 326 height 39
click at [129, 129] on link "Timesheets" at bounding box center [116, 130] width 31 height 7
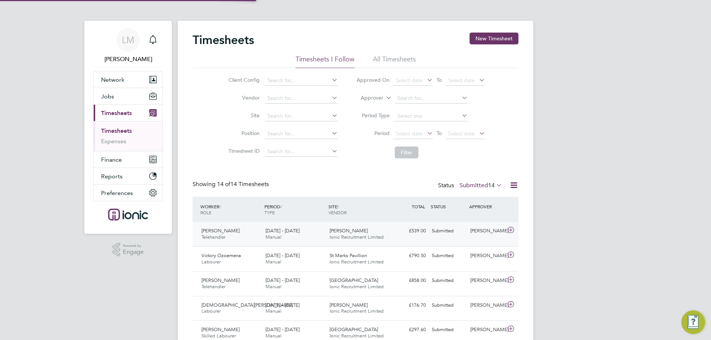
scroll to position [19, 64]
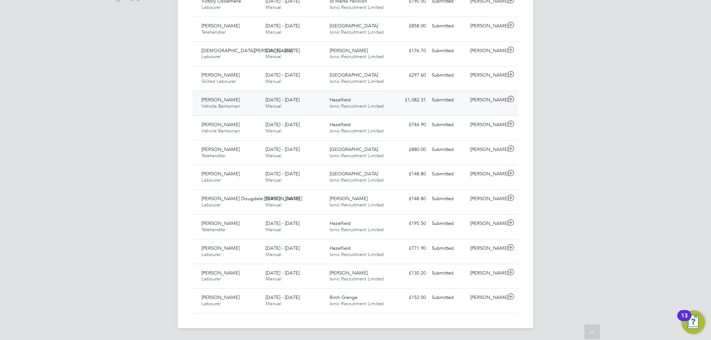
click at [250, 104] on div "Gary Robinson Vehicle Banksman 4 - 10 Aug 2025" at bounding box center [230, 103] width 64 height 19
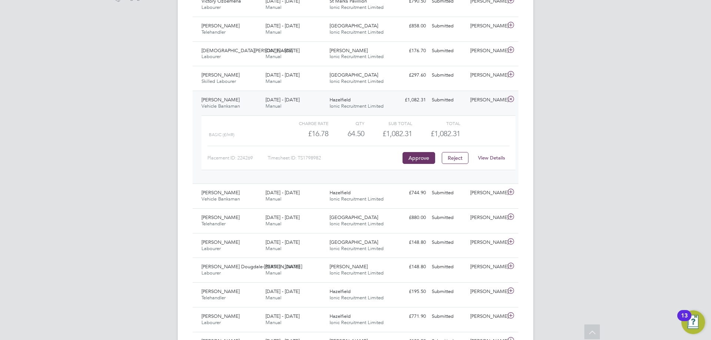
click at [498, 159] on link "View Details" at bounding box center [491, 158] width 27 height 6
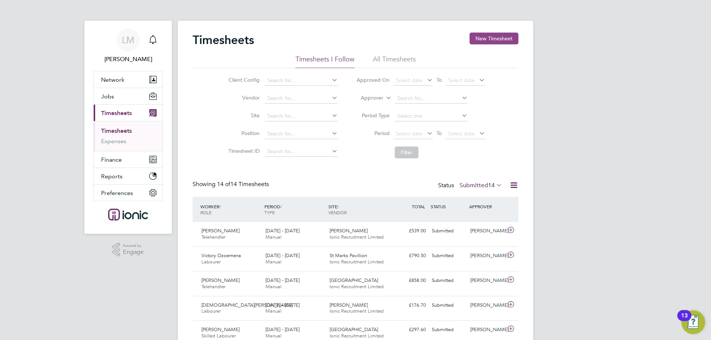
click at [498, 36] on button "New Timesheet" at bounding box center [494, 39] width 49 height 12
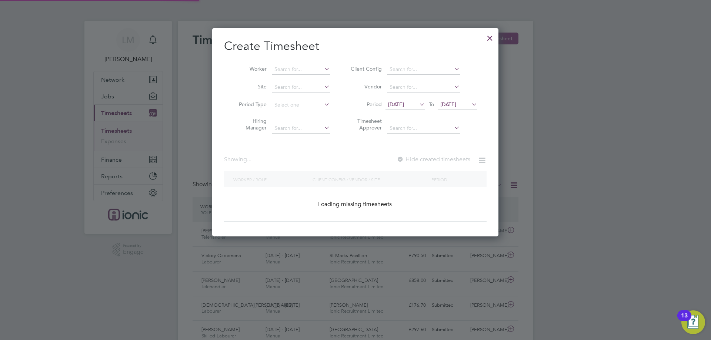
scroll to position [302, 287]
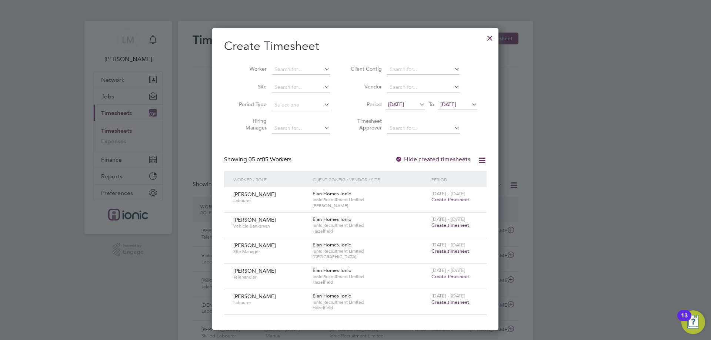
click at [450, 197] on span "Create timesheet" at bounding box center [450, 200] width 38 height 6
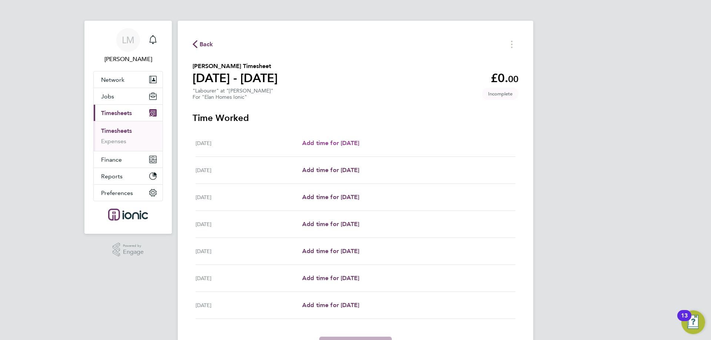
click at [336, 144] on span "Add time for Mon 04 Aug" at bounding box center [330, 143] width 57 height 7
select select "30"
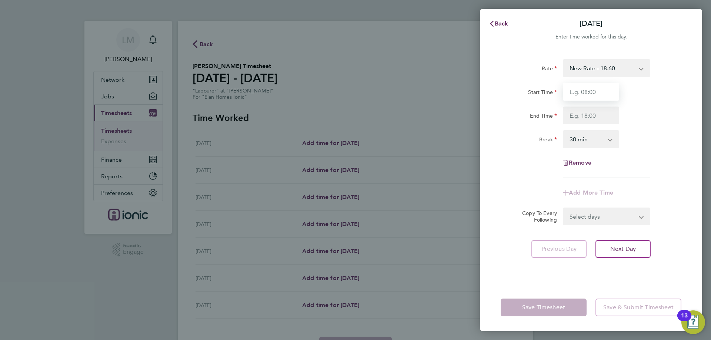
click at [586, 93] on input "Start Time" at bounding box center [591, 92] width 56 height 18
type input "07:30"
click at [589, 113] on input "End Time" at bounding box center [591, 116] width 56 height 18
type input "16:30"
click at [612, 212] on form "Rate New Rate - 18.60 3 Days + - 17.85 3 Days - - 16.78 Start Time 07:30 End Ti…" at bounding box center [591, 142] width 181 height 166
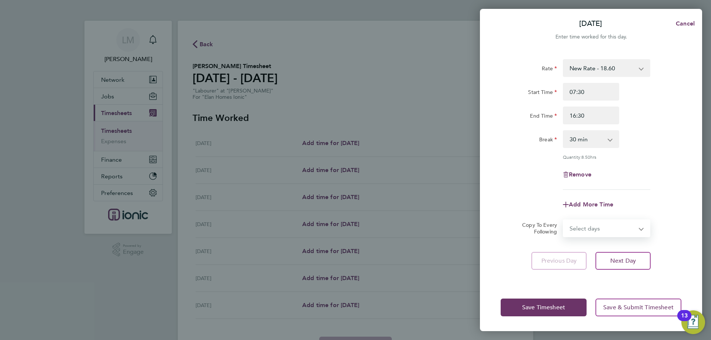
select select "WEEKDAY"
click at [564, 220] on select "Select days Day Weekday (Mon-Fri) Weekend (Sat-Sun) Tuesday Wednesday Thursday …" at bounding box center [603, 228] width 78 height 16
select select "2025-08-10"
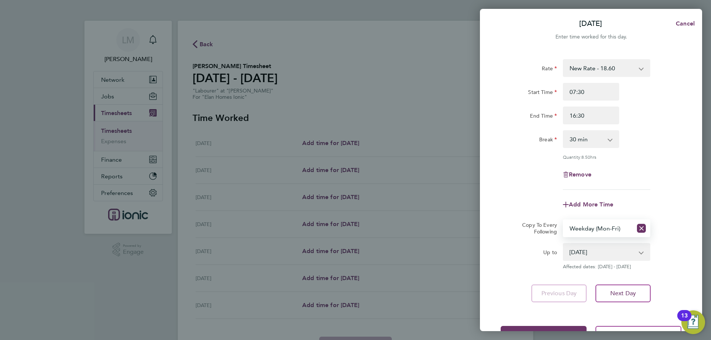
scroll to position [27, 0]
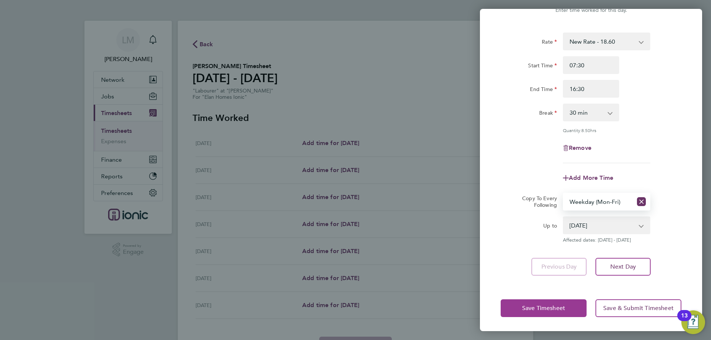
click at [544, 307] on span "Save Timesheet" at bounding box center [543, 308] width 43 height 7
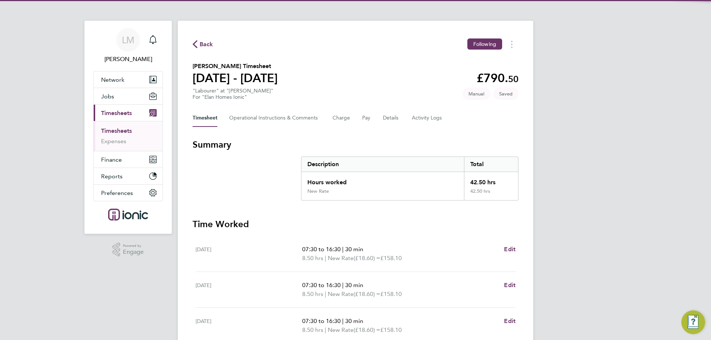
scroll to position [158, 0]
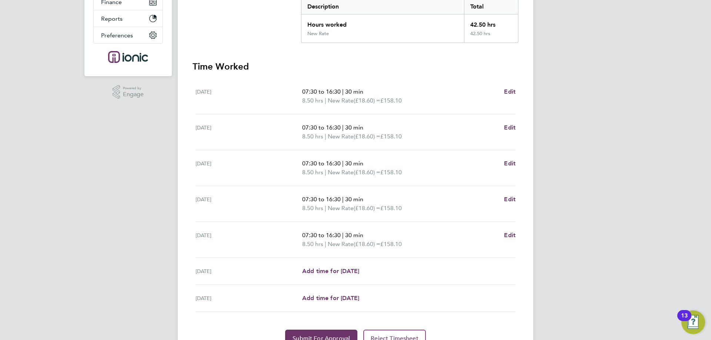
click at [511, 230] on div "Fri 08 Aug 07:30 to 16:30 | 30 min 8.50 hrs | New Rate (£18.60) = £158.10 Edit" at bounding box center [356, 240] width 320 height 36
click at [513, 236] on span "Edit" at bounding box center [509, 235] width 11 height 7
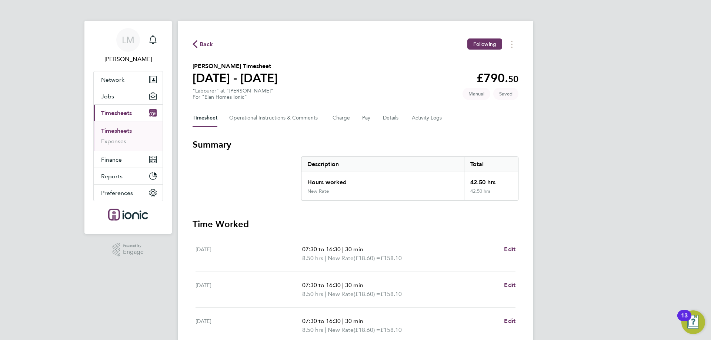
select select "30"
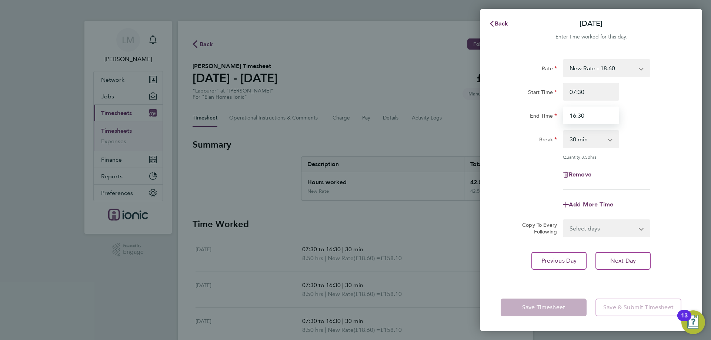
click at [582, 112] on input "16:30" at bounding box center [591, 116] width 56 height 18
type input "16:00"
click at [658, 161] on div "Rate New Rate - 18.60 3 Days + - 17.85 3 Days - - 16.78 Start Time 07:30 End Ti…" at bounding box center [591, 124] width 181 height 131
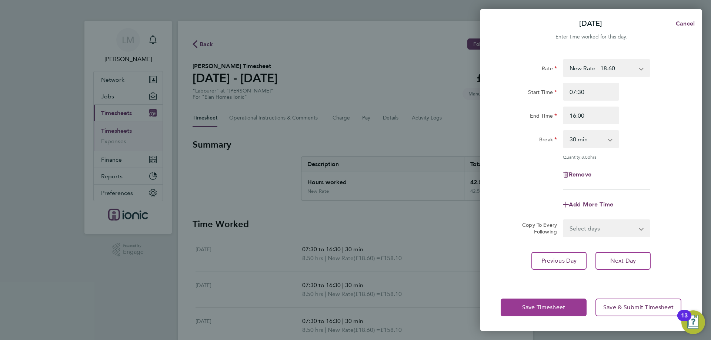
click at [540, 302] on button "Save Timesheet" at bounding box center [544, 308] width 86 height 18
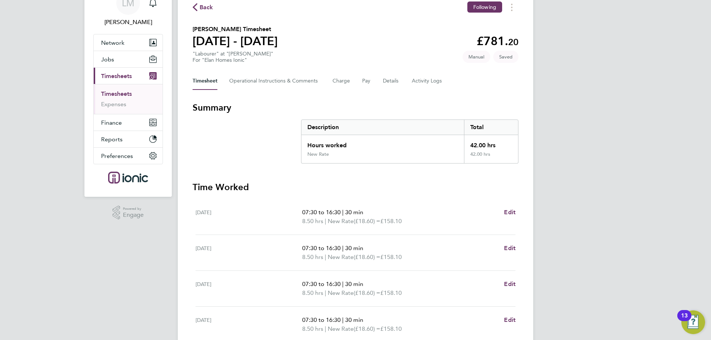
scroll to position [195, 0]
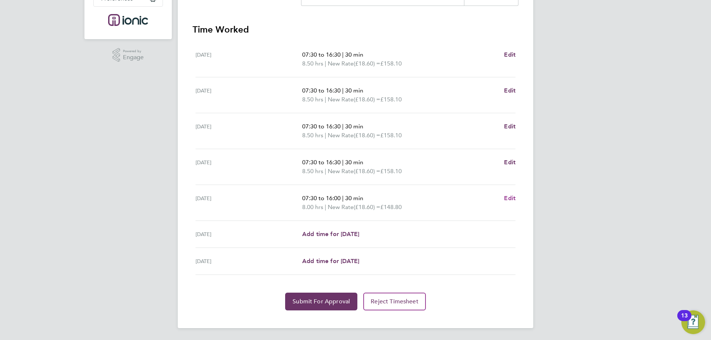
click at [513, 199] on span "Edit" at bounding box center [509, 198] width 11 height 7
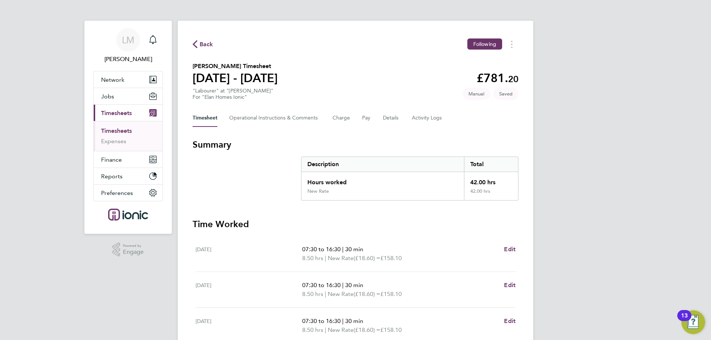
select select "30"
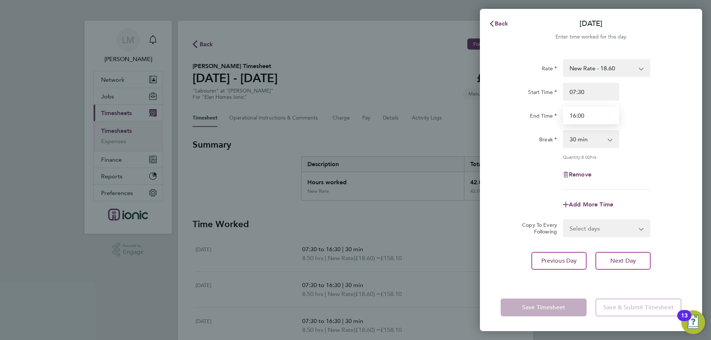
click at [574, 116] on input "16:00" at bounding box center [591, 116] width 56 height 18
type input "15:00"
click at [644, 180] on div "Remove" at bounding box center [591, 175] width 187 height 18
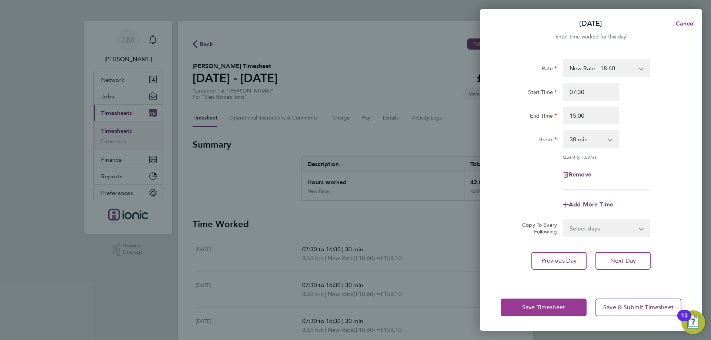
click at [557, 310] on span "Save Timesheet" at bounding box center [543, 307] width 43 height 7
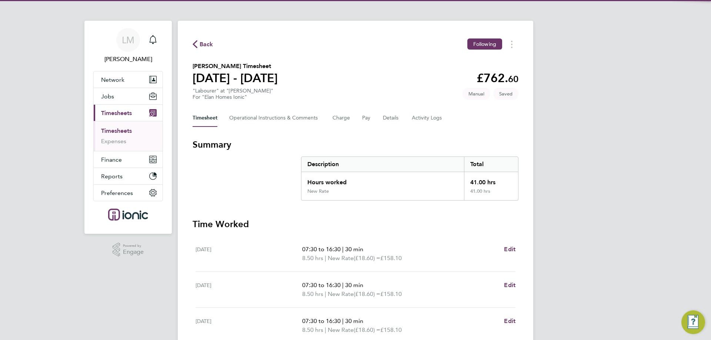
scroll to position [195, 0]
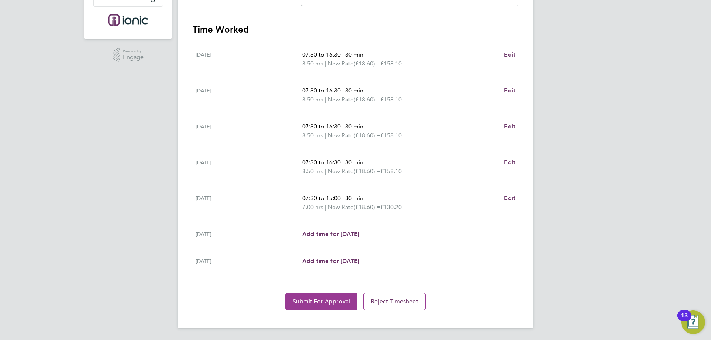
click at [342, 296] on button "Submit For Approval" at bounding box center [321, 302] width 72 height 18
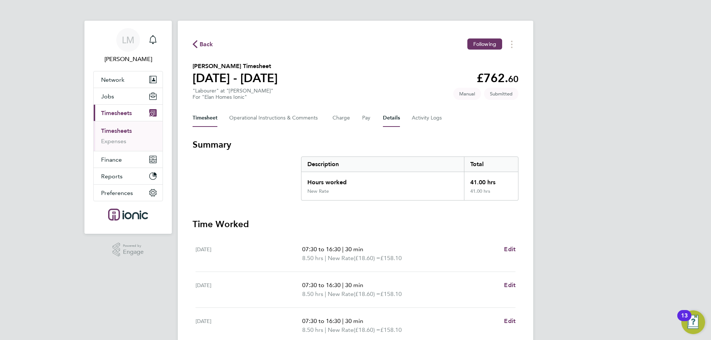
click at [392, 117] on button "Details" at bounding box center [391, 118] width 17 height 18
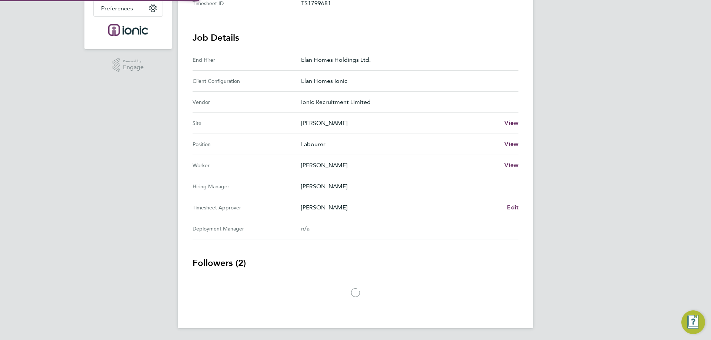
scroll to position [226, 0]
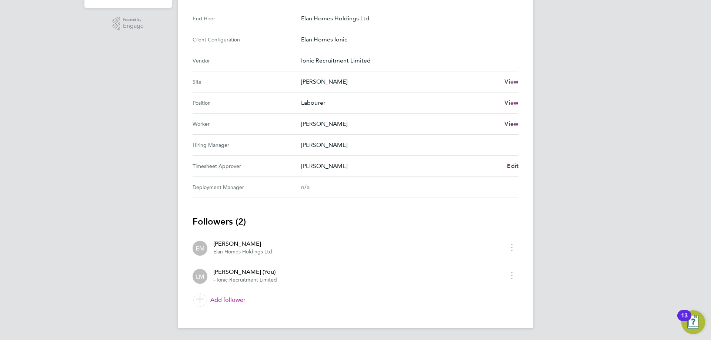
click at [237, 299] on link "Add follower" at bounding box center [356, 300] width 326 height 21
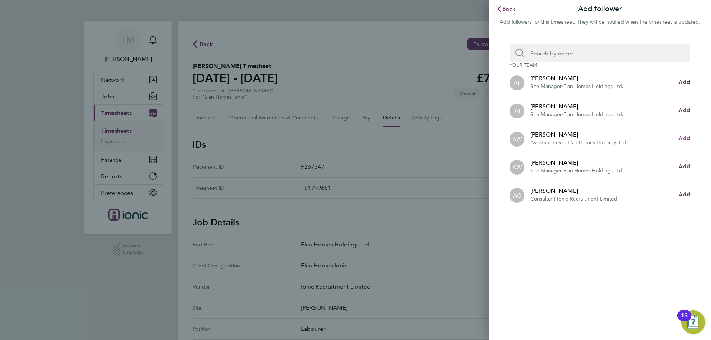
click at [686, 139] on span "Add" at bounding box center [684, 138] width 12 height 7
click at [587, 51] on input "Search team member by name:" at bounding box center [602, 53] width 157 height 18
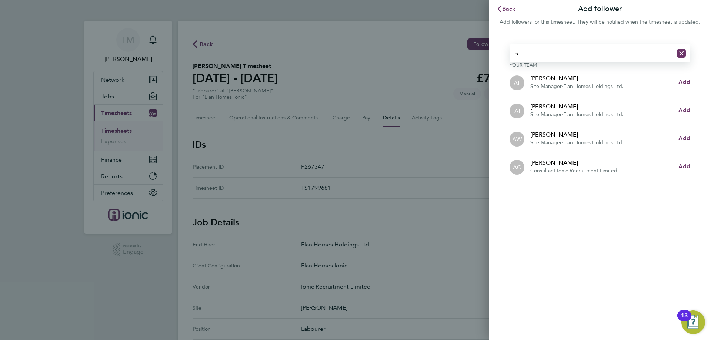
drag, startPoint x: 587, startPoint y: 51, endPoint x: 360, endPoint y: 36, distance: 227.9
click at [360, 36] on div "Back Add follower Add followers for this timesheet. They will be notified when …" at bounding box center [355, 170] width 711 height 340
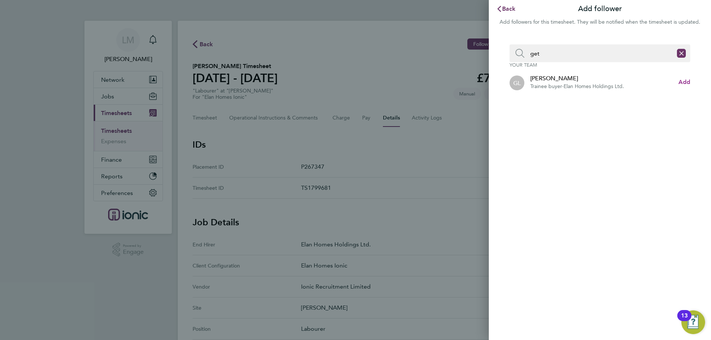
type input "get"
click at [681, 84] on span "Add" at bounding box center [684, 82] width 12 height 7
click at [687, 83] on span "Add" at bounding box center [684, 82] width 12 height 7
drag, startPoint x: 634, startPoint y: 125, endPoint x: 630, endPoint y: 118, distance: 7.6
click at [634, 125] on div "Back Add follower Add followers for this timesheet. They will be notified when …" at bounding box center [600, 170] width 222 height 340
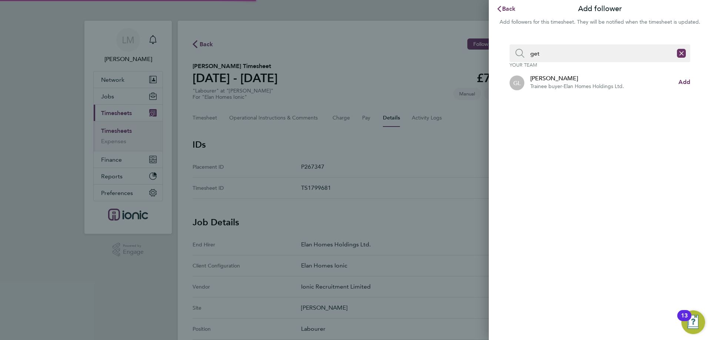
click at [687, 53] on app-icon-cross-button at bounding box center [681, 53] width 18 height 18
click at [679, 52] on icon "Reset search input" at bounding box center [681, 53] width 9 height 9
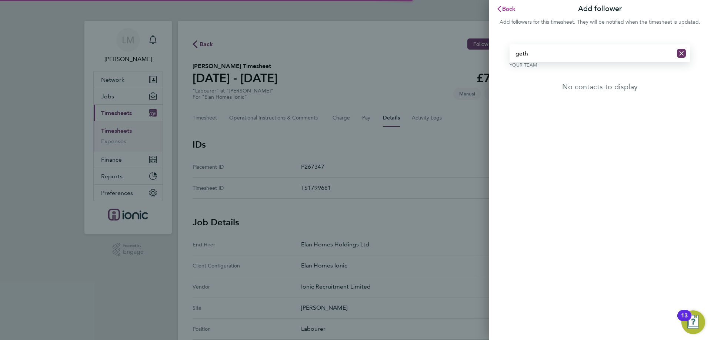
type input "geth"
click at [503, 6] on span "Back" at bounding box center [509, 8] width 14 height 7
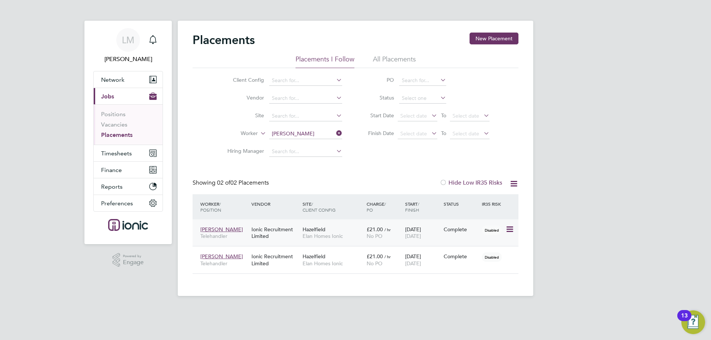
scroll to position [21, 64]
click at [129, 150] on span "Timesheets" at bounding box center [116, 153] width 31 height 7
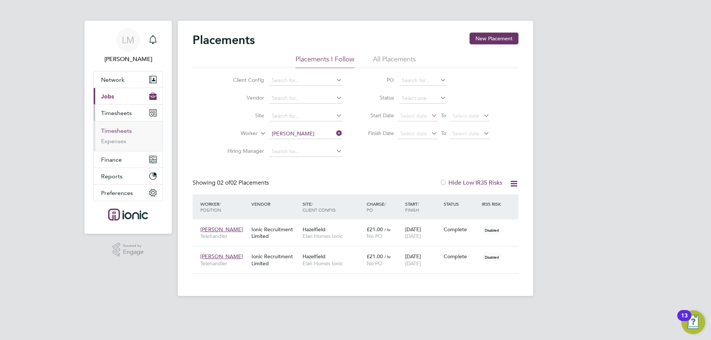
click at [127, 132] on link "Timesheets" at bounding box center [116, 130] width 31 height 7
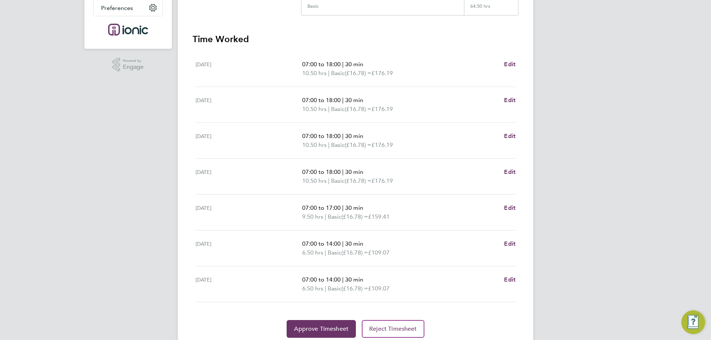
scroll to position [213, 0]
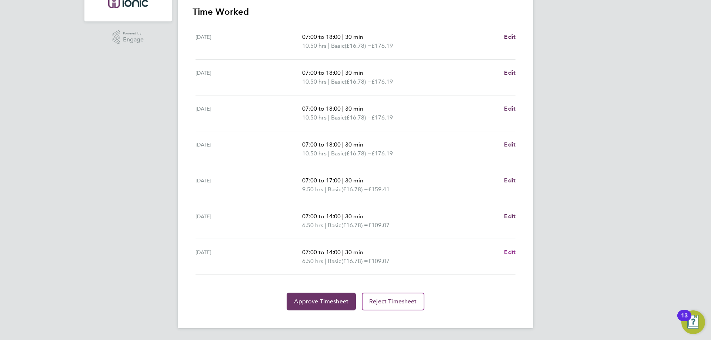
click at [508, 251] on span "Edit" at bounding box center [509, 252] width 11 height 7
select select "30"
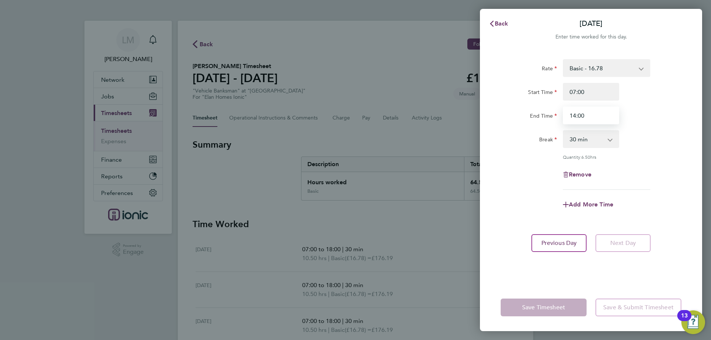
click at [592, 121] on input "14:00" at bounding box center [591, 116] width 56 height 18
drag, startPoint x: 597, startPoint y: 115, endPoint x: 522, endPoint y: 111, distance: 74.9
click at [522, 111] on div "End Time 14:00" at bounding box center [591, 116] width 187 height 18
type input "15:30"
click at [514, 114] on div "End Time" at bounding box center [529, 114] width 56 height 15
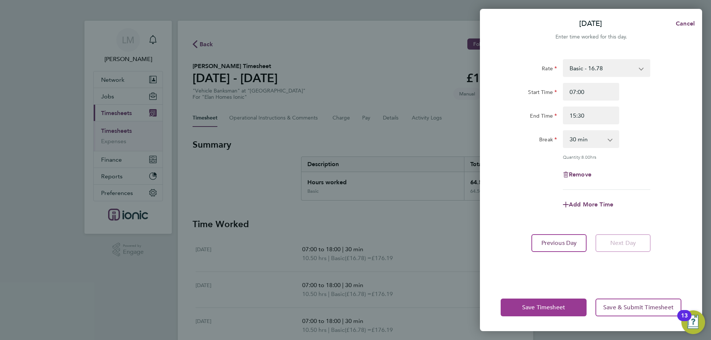
click at [539, 301] on button "Save Timesheet" at bounding box center [544, 308] width 86 height 18
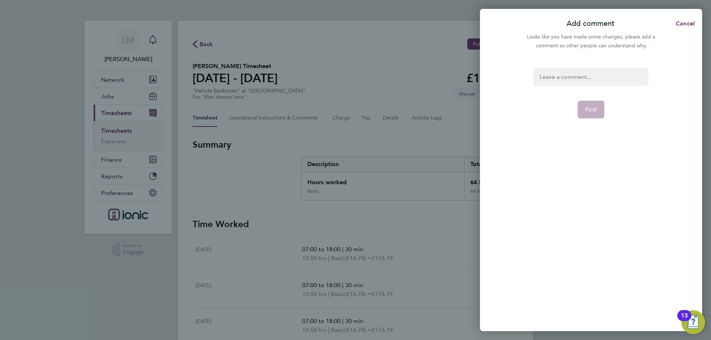
click at [573, 76] on div at bounding box center [591, 77] width 114 height 18
click at [571, 76] on div at bounding box center [591, 77] width 114 height 18
click at [586, 105] on button "Post" at bounding box center [591, 110] width 27 height 18
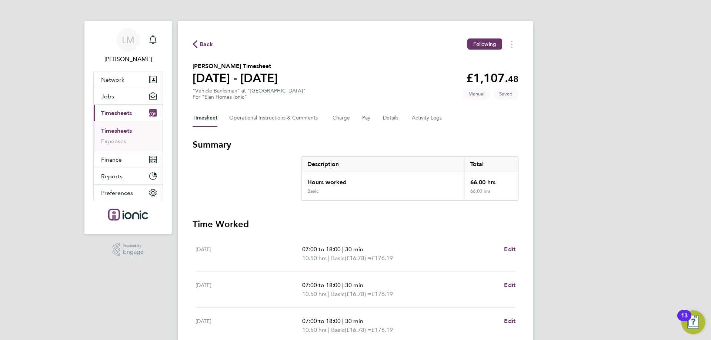
scroll to position [213, 0]
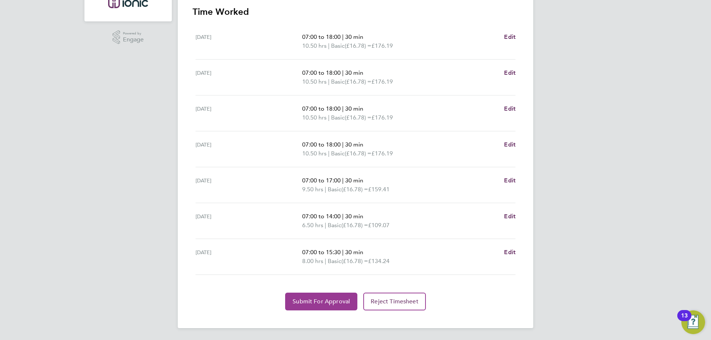
click at [326, 298] on button "Submit For Approval" at bounding box center [321, 302] width 72 height 18
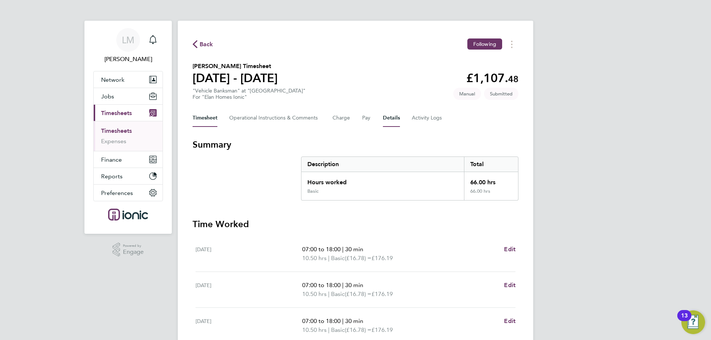
click at [394, 116] on button "Details" at bounding box center [391, 118] width 17 height 18
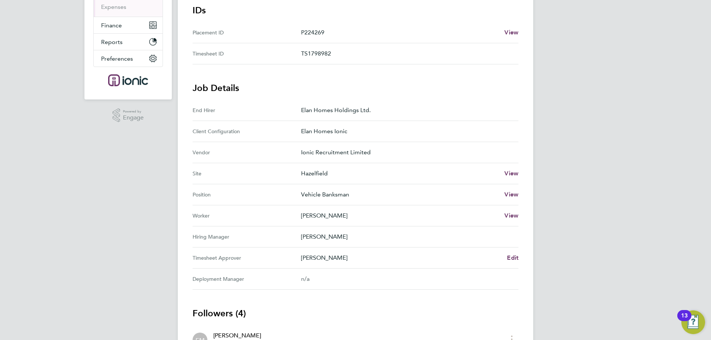
scroll to position [60, 0]
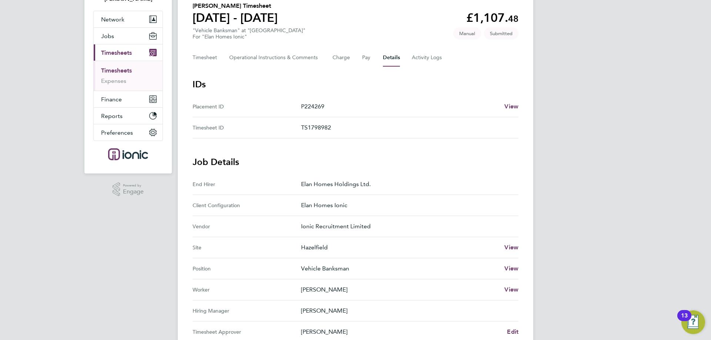
click at [230, 160] on h3 "Job Details" at bounding box center [356, 162] width 326 height 12
click at [198, 161] on h3 "Job Details" at bounding box center [356, 162] width 326 height 12
click at [222, 168] on h3 "Job Details" at bounding box center [356, 162] width 326 height 12
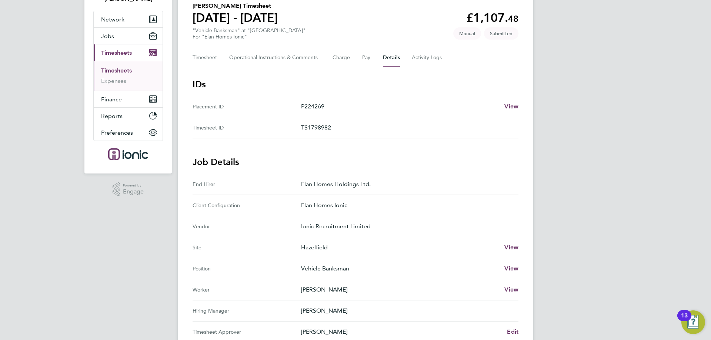
click at [222, 165] on h3 "Job Details" at bounding box center [356, 162] width 326 height 12
click at [198, 166] on h3 "Job Details" at bounding box center [356, 162] width 326 height 12
click at [200, 166] on h3 "Job Details" at bounding box center [356, 162] width 326 height 12
click at [156, 288] on div "LM Laura Moody Notifications Applications: Network Team Members Businesses Site…" at bounding box center [355, 251] width 711 height 623
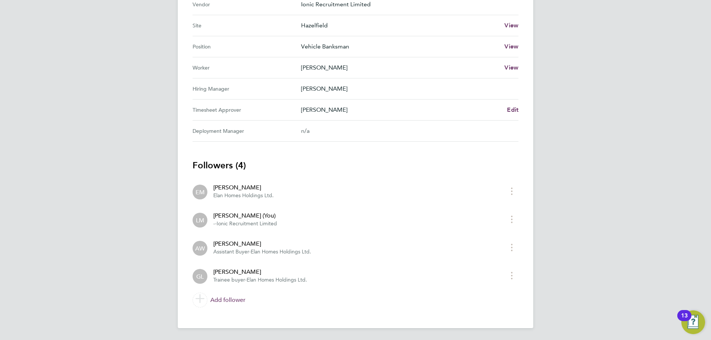
scroll to position [0, 0]
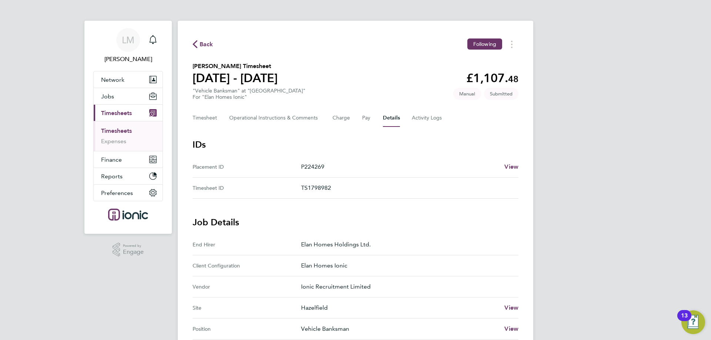
click at [117, 131] on link "Timesheets" at bounding box center [116, 130] width 31 height 7
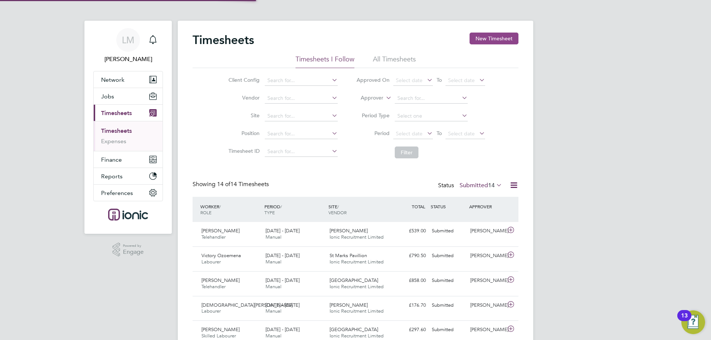
click at [495, 41] on button "New Timesheet" at bounding box center [494, 39] width 49 height 12
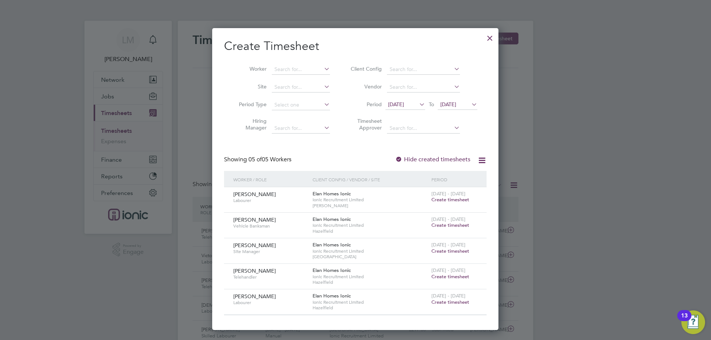
click at [448, 103] on span "[DATE]" at bounding box center [448, 104] width 16 height 7
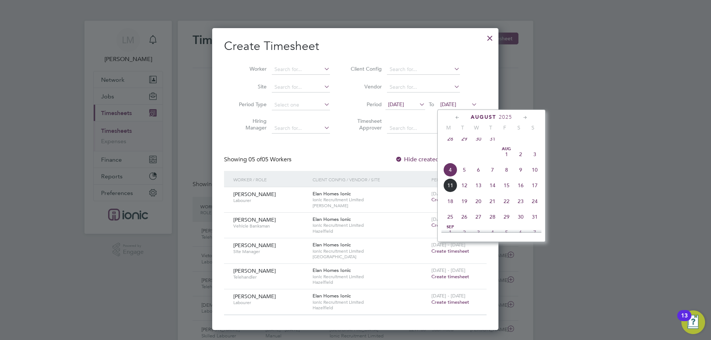
click at [538, 174] on span "10" at bounding box center [535, 170] width 14 height 14
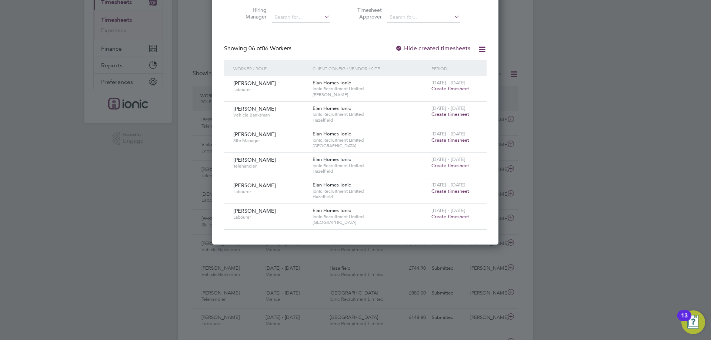
drag, startPoint x: 439, startPoint y: 216, endPoint x: 245, endPoint y: 246, distance: 196.5
click at [439, 216] on span "Create timesheet" at bounding box center [450, 217] width 38 height 6
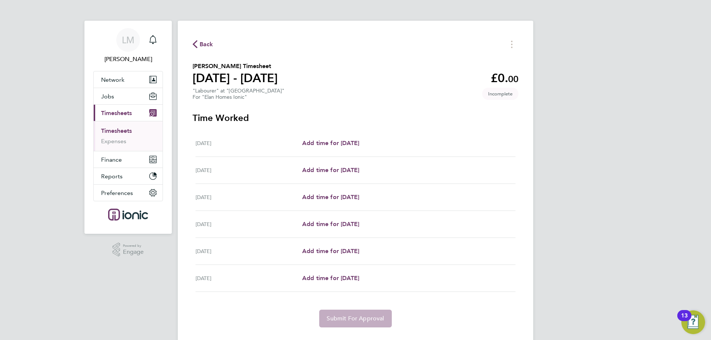
click at [342, 138] on div "Tue 05 Aug Add time for Tue 05 Aug Add time for Tue 05 Aug" at bounding box center [356, 143] width 320 height 27
click at [342, 142] on span "Add time for Tue 05 Aug" at bounding box center [330, 143] width 57 height 7
select select "30"
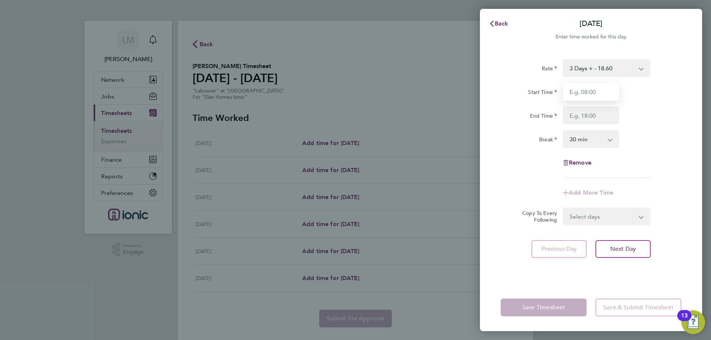
click at [585, 93] on input "Start Time" at bounding box center [591, 92] width 56 height 18
type input "09:00"
click at [587, 116] on input "End Time" at bounding box center [591, 116] width 56 height 18
type input "16:30"
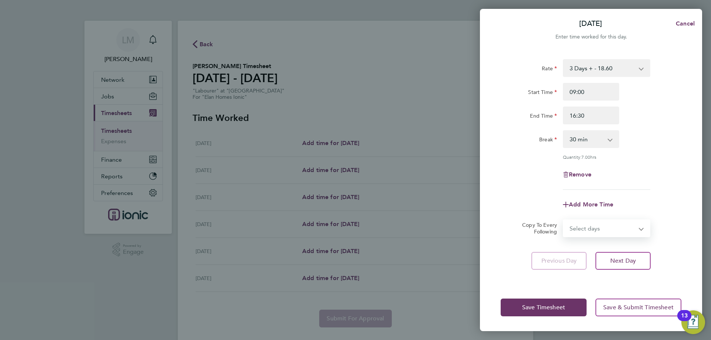
click at [594, 214] on form "Rate 3 Days + - 18.60 3 Days - - 16.78 Start Time 09:00 End Time 16:30 Break 0 …" at bounding box center [591, 148] width 181 height 178
select select "WEEKDAY"
click at [564, 220] on select "Select days Day Weekday (Mon-Fri) Weekend (Sat-Sun) Wednesday Thursday Friday S…" at bounding box center [603, 228] width 78 height 16
select select "2025-08-10"
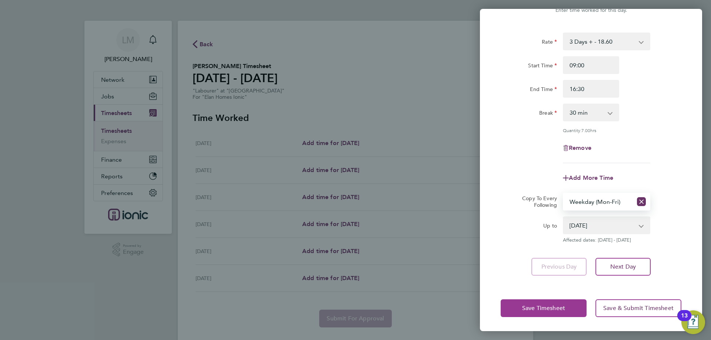
click at [540, 310] on span "Save Timesheet" at bounding box center [543, 308] width 43 height 7
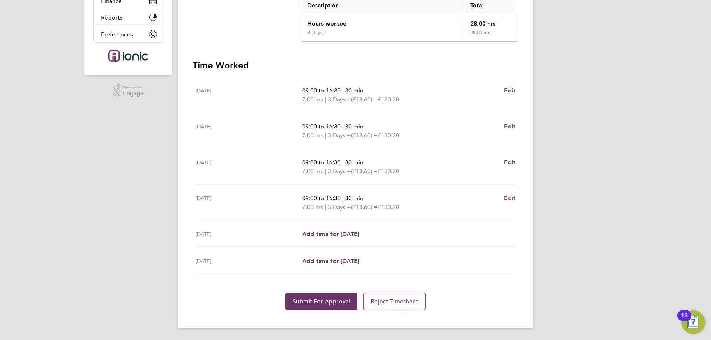
click at [511, 198] on span "Edit" at bounding box center [509, 198] width 11 height 7
select select "30"
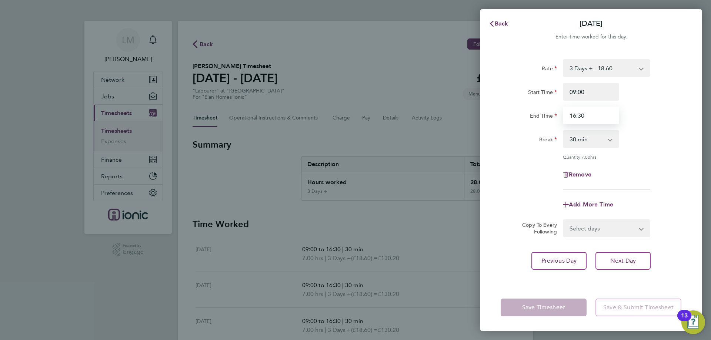
click at [577, 114] on input "16:30" at bounding box center [591, 116] width 56 height 18
type input "15:30"
click at [623, 168] on div "Remove" at bounding box center [591, 175] width 187 height 18
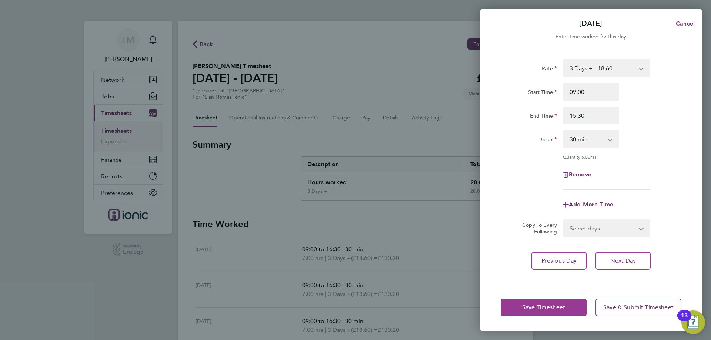
click at [531, 311] on button "Save Timesheet" at bounding box center [544, 308] width 86 height 18
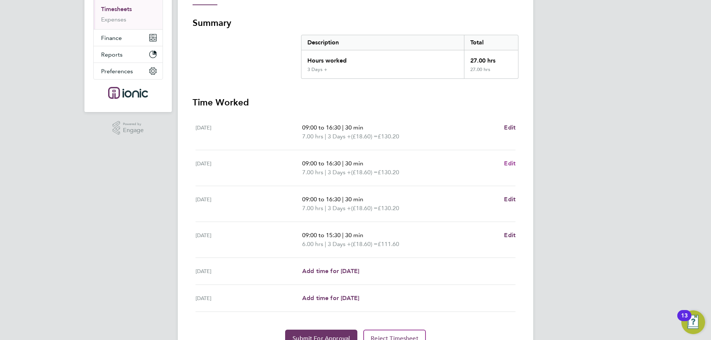
click at [505, 164] on span "Edit" at bounding box center [509, 163] width 11 height 7
select select "30"
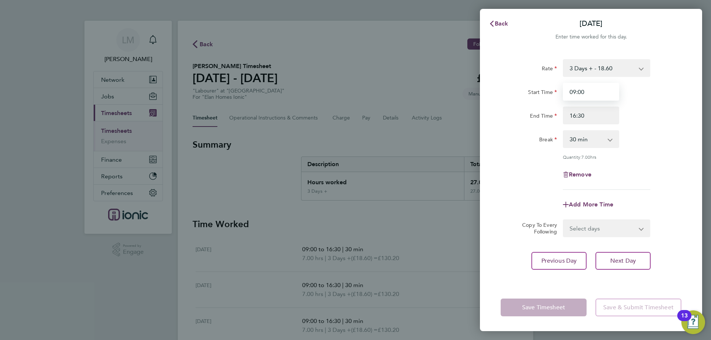
drag, startPoint x: 603, startPoint y: 91, endPoint x: 359, endPoint y: 80, distance: 244.6
click at [360, 80] on div "Back Wed 06 Aug Enter time worked for this day. Rate 3 Days + - 18.60 3 Days - …" at bounding box center [355, 170] width 711 height 340
type input "07:30"
click at [531, 218] on form "Rate 3 Days + - 18.60 3 Days - - 16.78 Start Time 07:30 End Time 16:30 Break 0 …" at bounding box center [591, 148] width 181 height 178
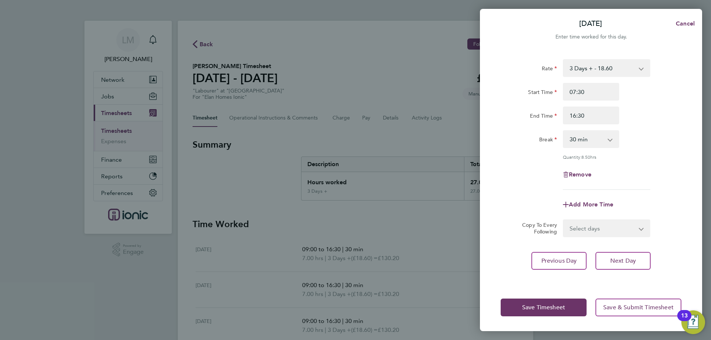
click at [609, 226] on select "Select days Day Weekday (Mon-Fri) Weekend (Sat-Sun) Thursday Friday Saturday Su…" at bounding box center [603, 228] width 78 height 16
select select "THU"
click at [564, 220] on select "Select days Day Weekday (Mon-Fri) Weekend (Sat-Sun) Thursday Friday Saturday Su…" at bounding box center [603, 228] width 78 height 16
select select "2025-08-10"
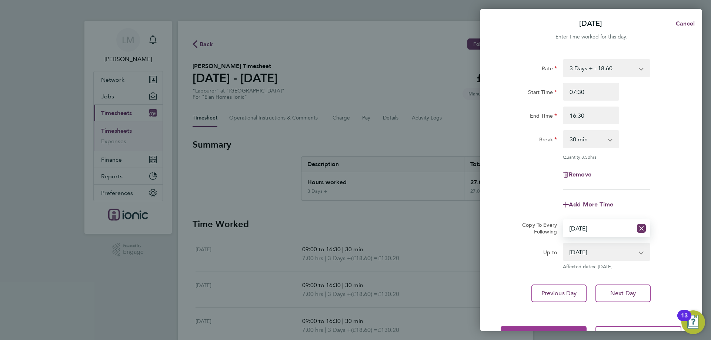
click at [545, 328] on button "Save Timesheet" at bounding box center [544, 335] width 86 height 18
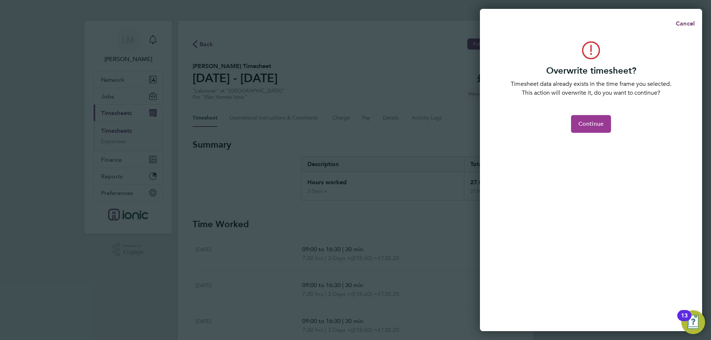
click at [597, 126] on span "Continue" at bounding box center [590, 123] width 25 height 7
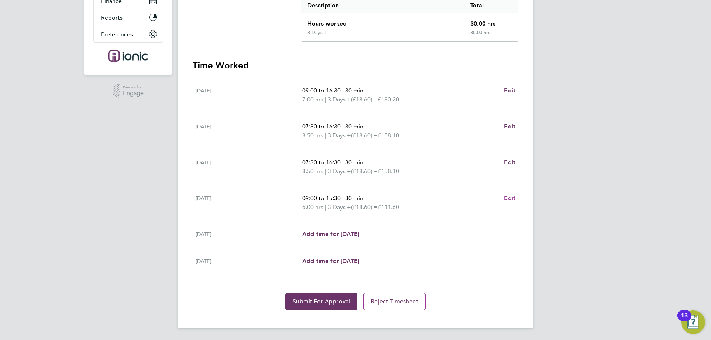
click at [510, 199] on span "Edit" at bounding box center [509, 198] width 11 height 7
select select "30"
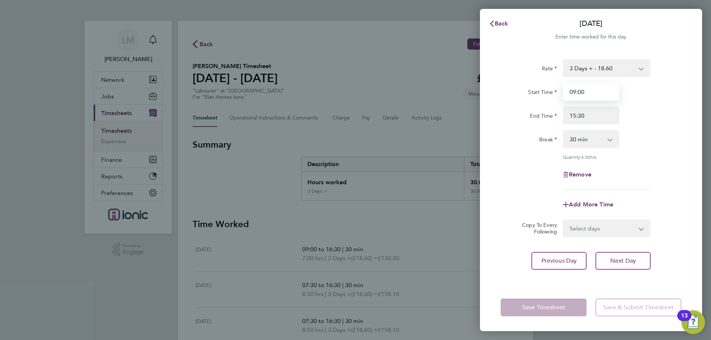
drag, startPoint x: 600, startPoint y: 84, endPoint x: 497, endPoint y: 94, distance: 103.4
click at [236, 72] on div "Back Fri 08 Aug Enter time worked for this day. Rate 3 Days + - 18.60 3 Days - …" at bounding box center [355, 170] width 711 height 340
type input "07:30"
click at [520, 157] on div "Quantity: 6.00 hrs" at bounding box center [591, 157] width 187 height 6
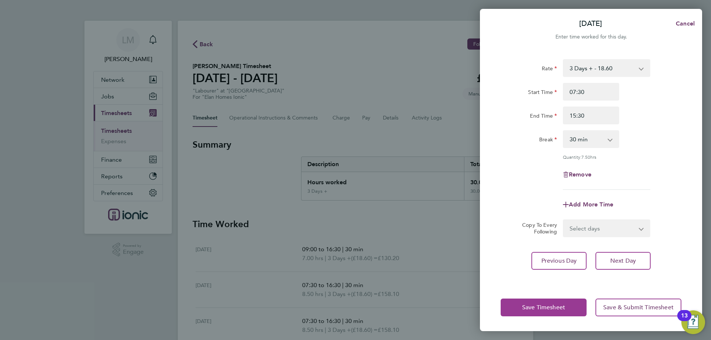
click at [530, 312] on button "Save Timesheet" at bounding box center [544, 308] width 86 height 18
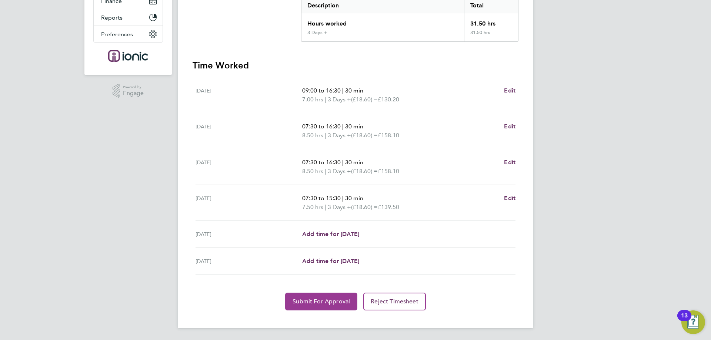
click at [318, 296] on button "Submit For Approval" at bounding box center [321, 302] width 72 height 18
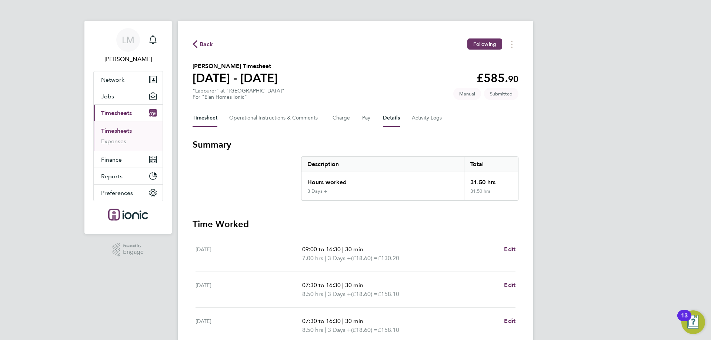
click at [393, 120] on button "Details" at bounding box center [391, 118] width 17 height 18
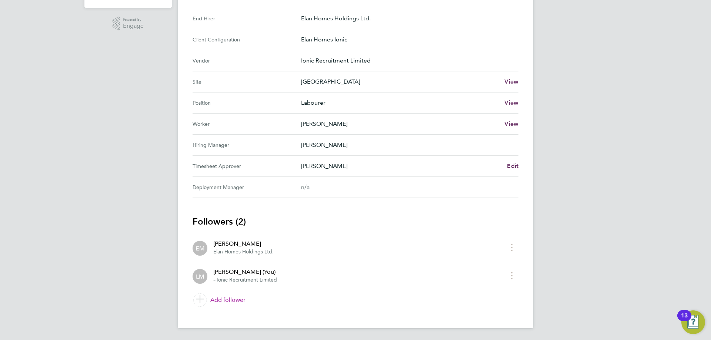
click at [228, 303] on link "Add follower" at bounding box center [356, 300] width 326 height 21
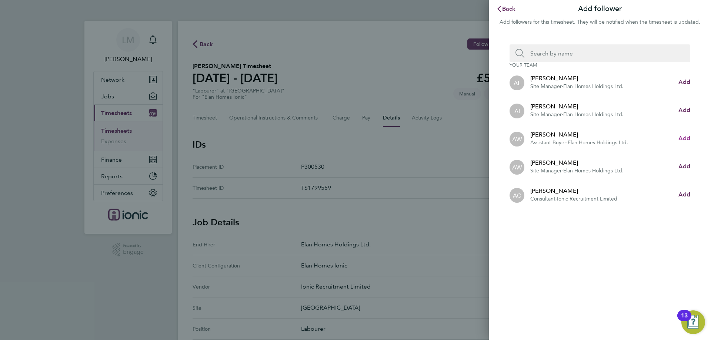
click at [682, 137] on span "Add" at bounding box center [684, 138] width 12 height 7
click at [575, 55] on input "Search team member by name:" at bounding box center [602, 53] width 157 height 18
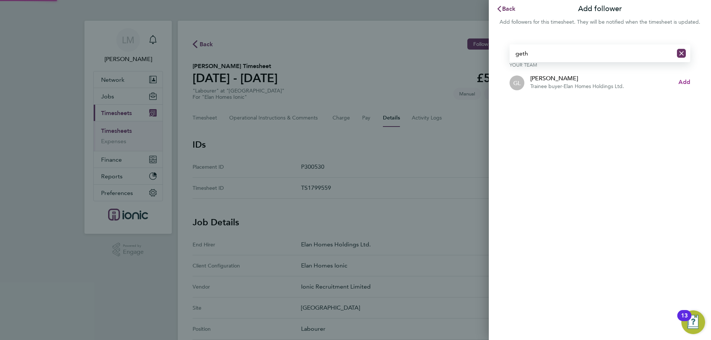
type input "geth"
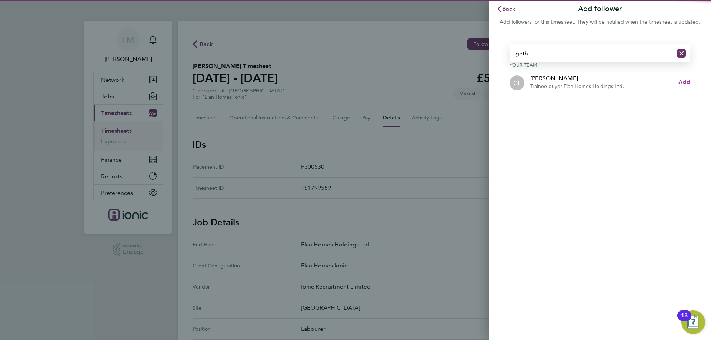
click at [685, 84] on span "Add" at bounding box center [684, 82] width 12 height 7
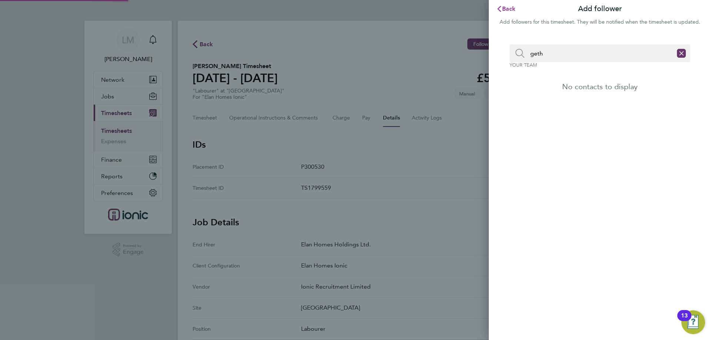
click at [501, 9] on icon "button" at bounding box center [499, 9] width 6 height 6
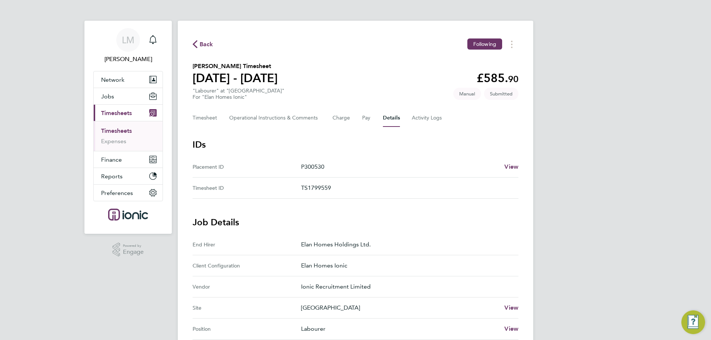
click at [381, 70] on section "Joshua Schofield's Timesheet 04 - 10 Aug 2025 £585. 90 "Labourer" at "Tower Gar…" at bounding box center [356, 81] width 326 height 39
click at [209, 50] on div "Back Following Joshua Schofield's Timesheet 04 - 10 Aug 2025 £585. 90 "Labourer…" at bounding box center [356, 316] width 356 height 590
drag, startPoint x: 209, startPoint y: 50, endPoint x: 210, endPoint y: 45, distance: 5.2
click at [210, 48] on div "Back Following Joshua Schofield's Timesheet 04 - 10 Aug 2025 £585. 90 "Labourer…" at bounding box center [356, 316] width 356 height 590
click at [210, 44] on span "Back" at bounding box center [207, 44] width 14 height 9
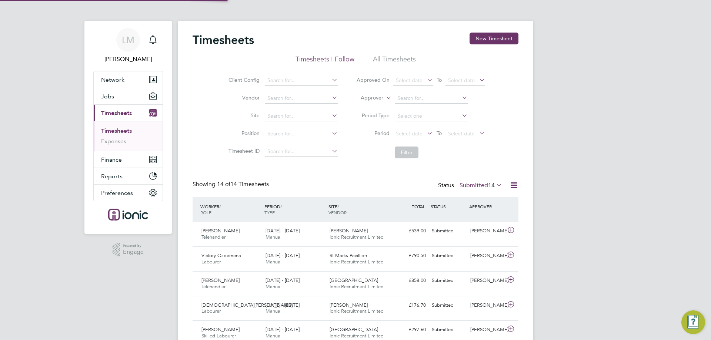
scroll to position [19, 64]
click at [67, 168] on div "LM Laura Moody Notifications Applications: Network Team Members Businesses Site…" at bounding box center [355, 297] width 711 height 595
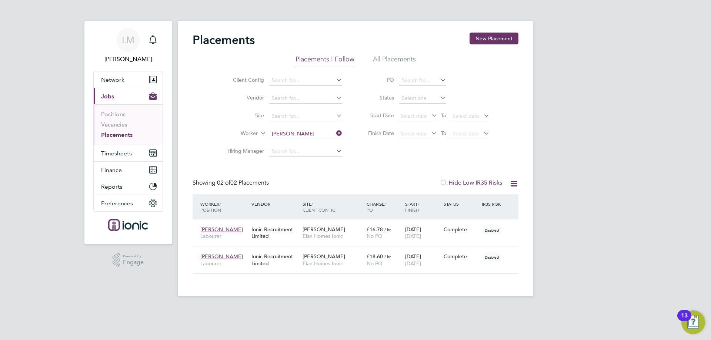
scroll to position [21, 64]
click at [114, 159] on button "Timesheets" at bounding box center [128, 153] width 69 height 16
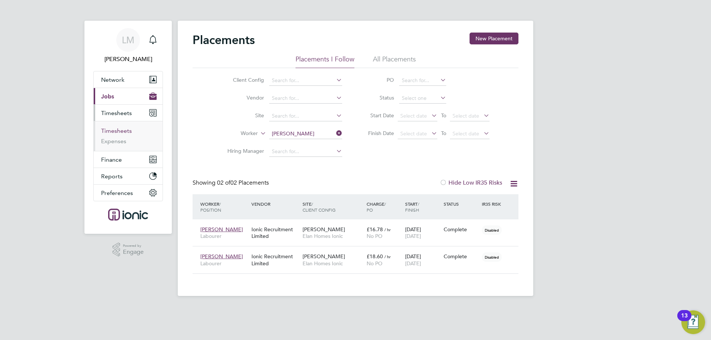
click at [123, 130] on link "Timesheets" at bounding box center [116, 130] width 31 height 7
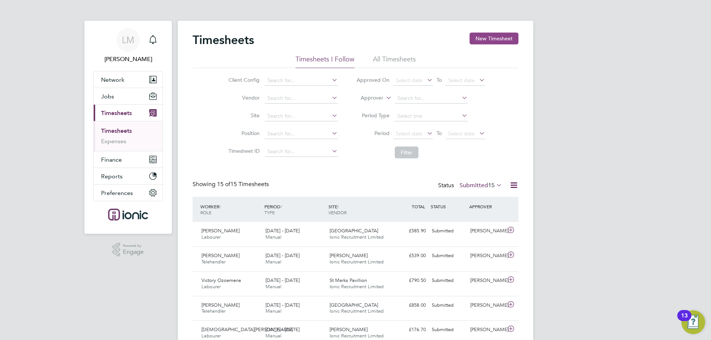
click at [503, 39] on button "New Timesheet" at bounding box center [494, 39] width 49 height 12
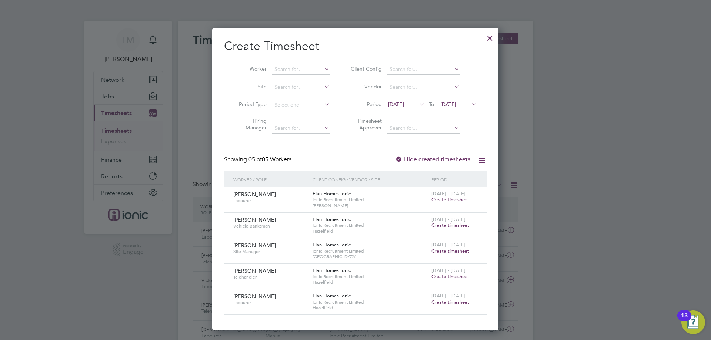
click at [404, 106] on span "[DATE]" at bounding box center [396, 104] width 16 height 7
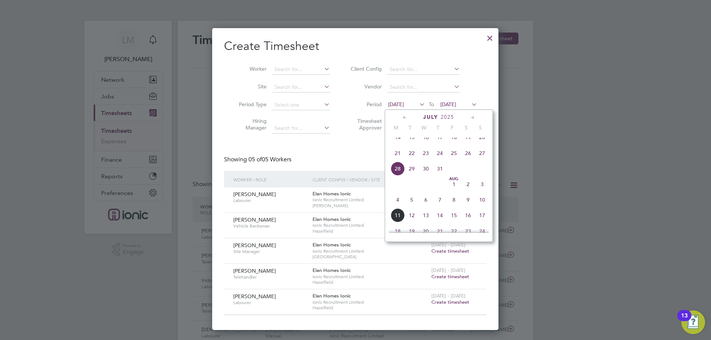
click at [398, 207] on span "4" at bounding box center [398, 200] width 14 height 14
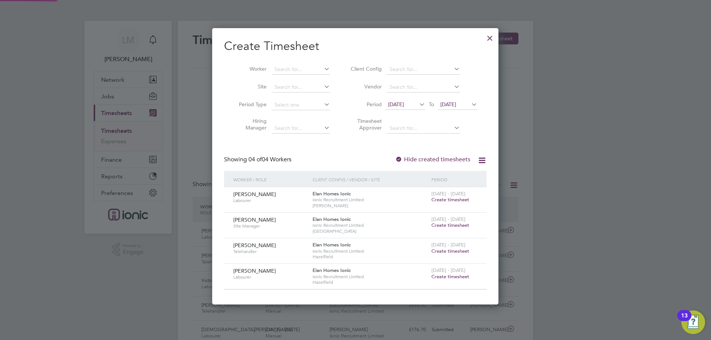
click at [456, 103] on span "[DATE]" at bounding box center [448, 104] width 16 height 7
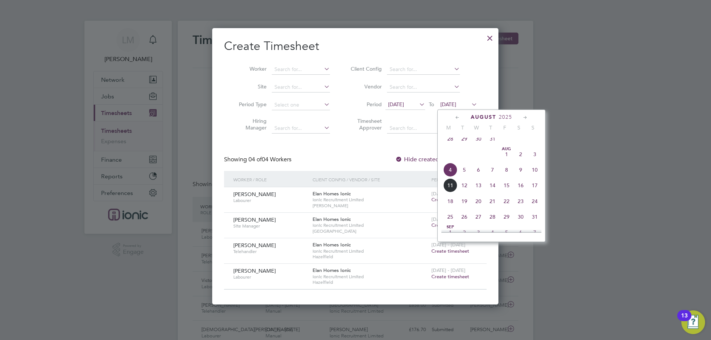
drag, startPoint x: 533, startPoint y: 178, endPoint x: 492, endPoint y: 175, distance: 41.2
click at [534, 177] on span "10" at bounding box center [535, 170] width 14 height 14
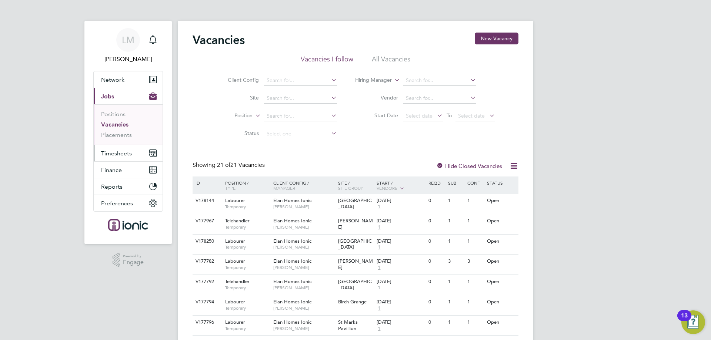
click at [120, 153] on span "Timesheets" at bounding box center [116, 153] width 31 height 7
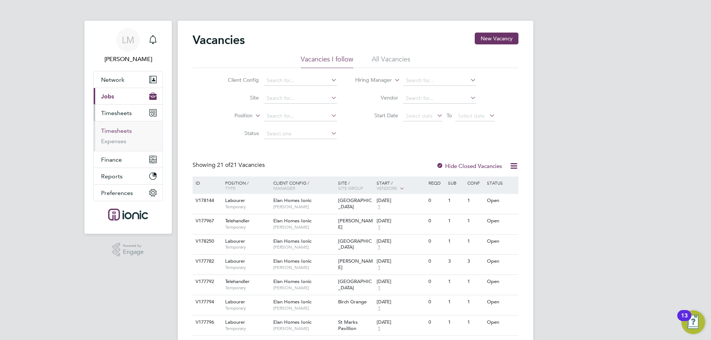
click at [120, 133] on link "Timesheets" at bounding box center [116, 130] width 31 height 7
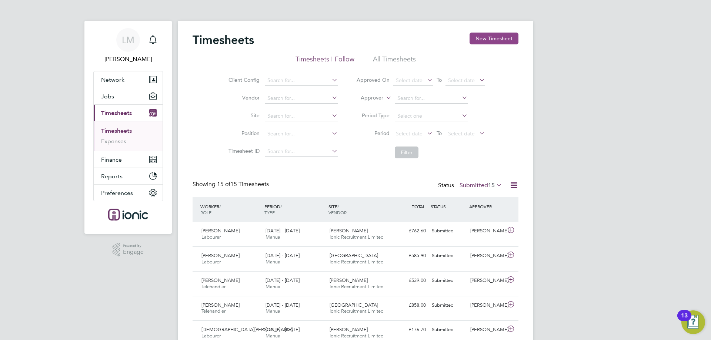
click at [486, 40] on button "New Timesheet" at bounding box center [494, 39] width 49 height 12
